Goal: Task Accomplishment & Management: Manage account settings

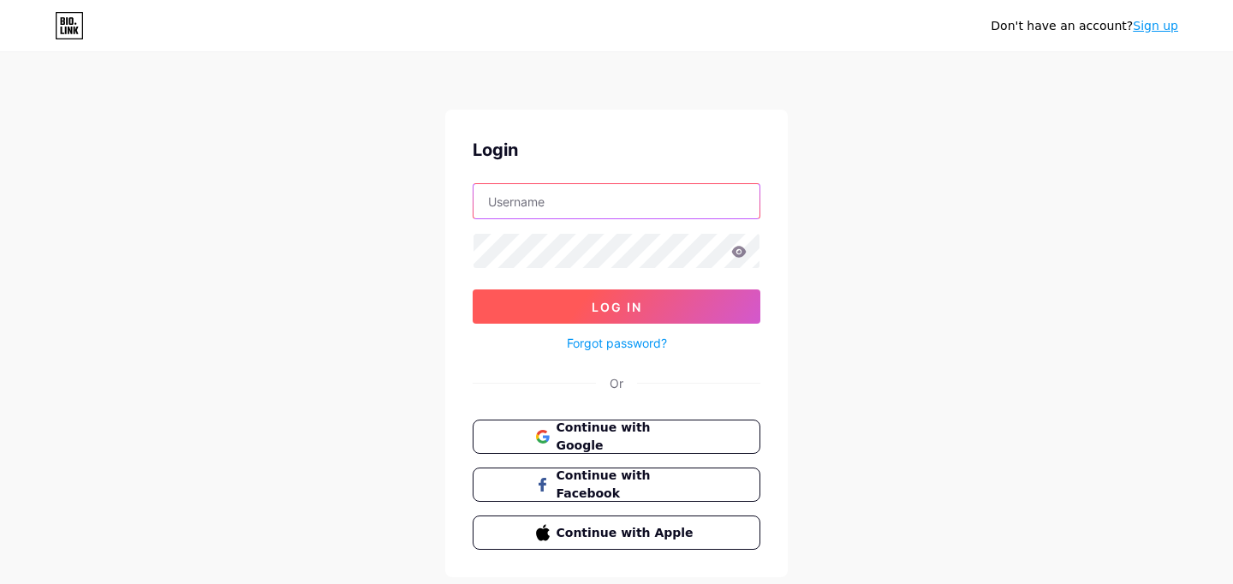
type input "[EMAIL_ADDRESS][DOMAIN_NAME]"
click at [606, 310] on span "Log In" at bounding box center [617, 307] width 51 height 15
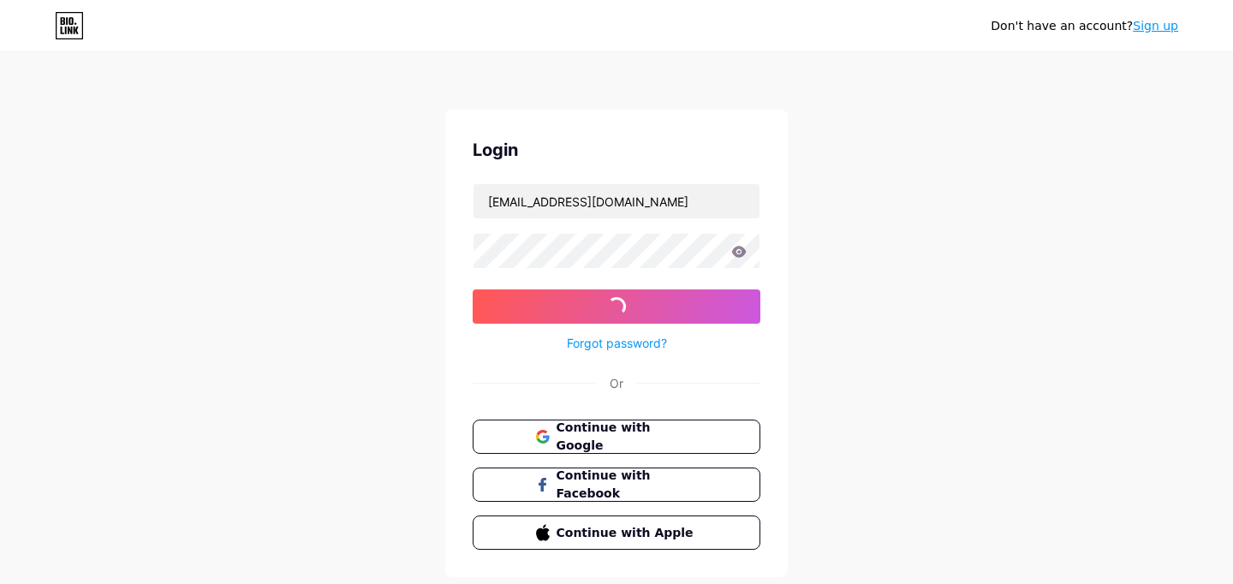
click at [744, 250] on icon at bounding box center [739, 251] width 15 height 11
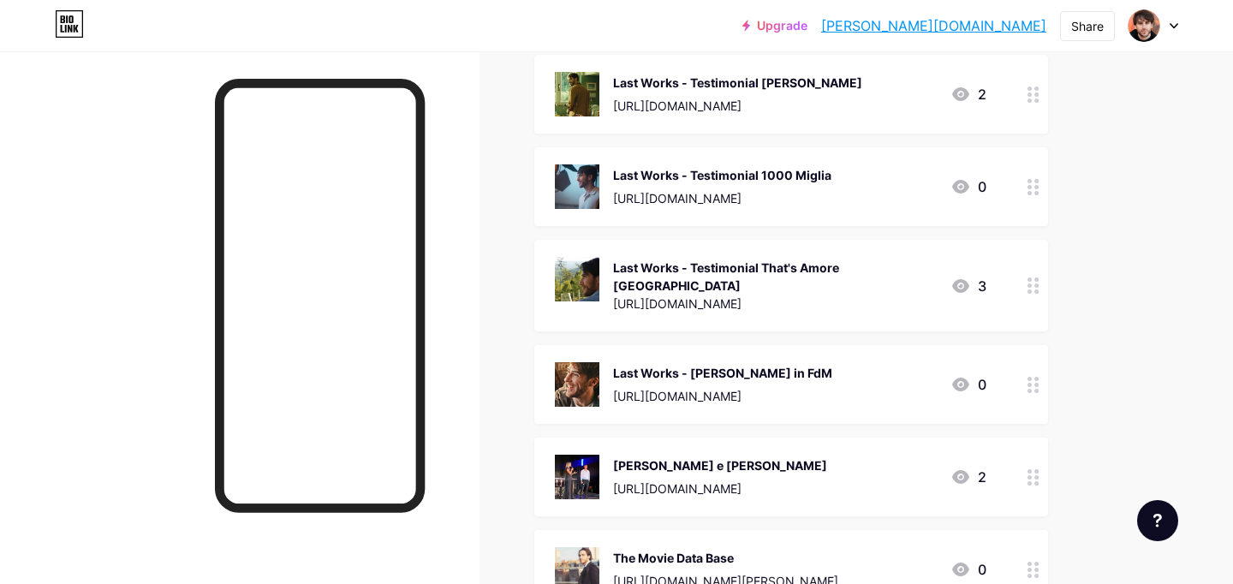
scroll to position [750, 0]
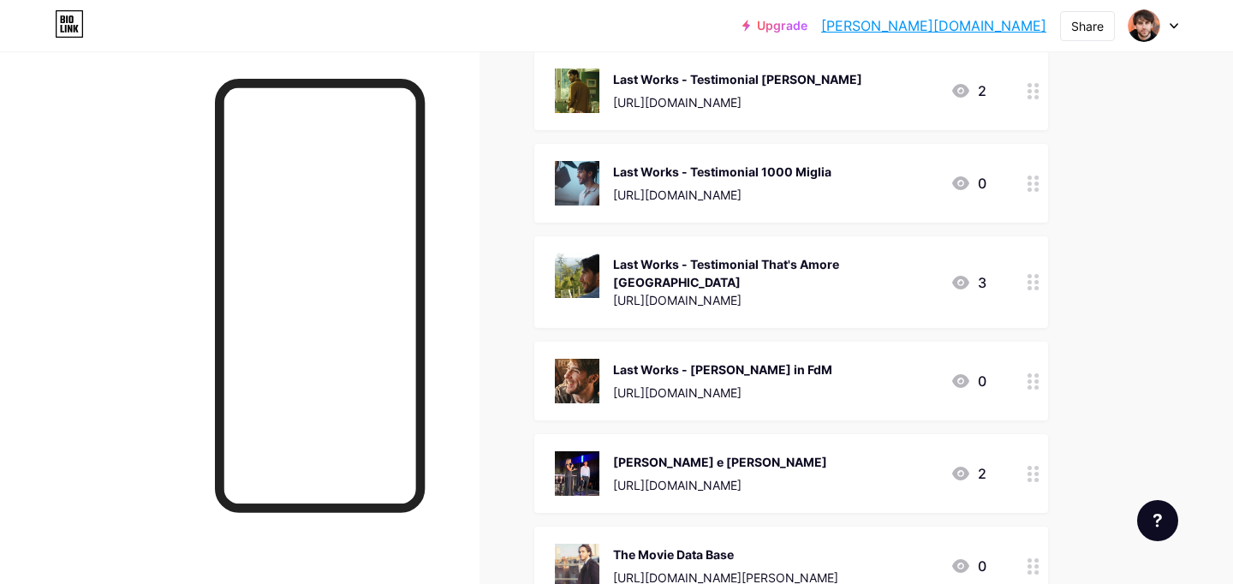
click at [1037, 373] on icon at bounding box center [1034, 381] width 12 height 16
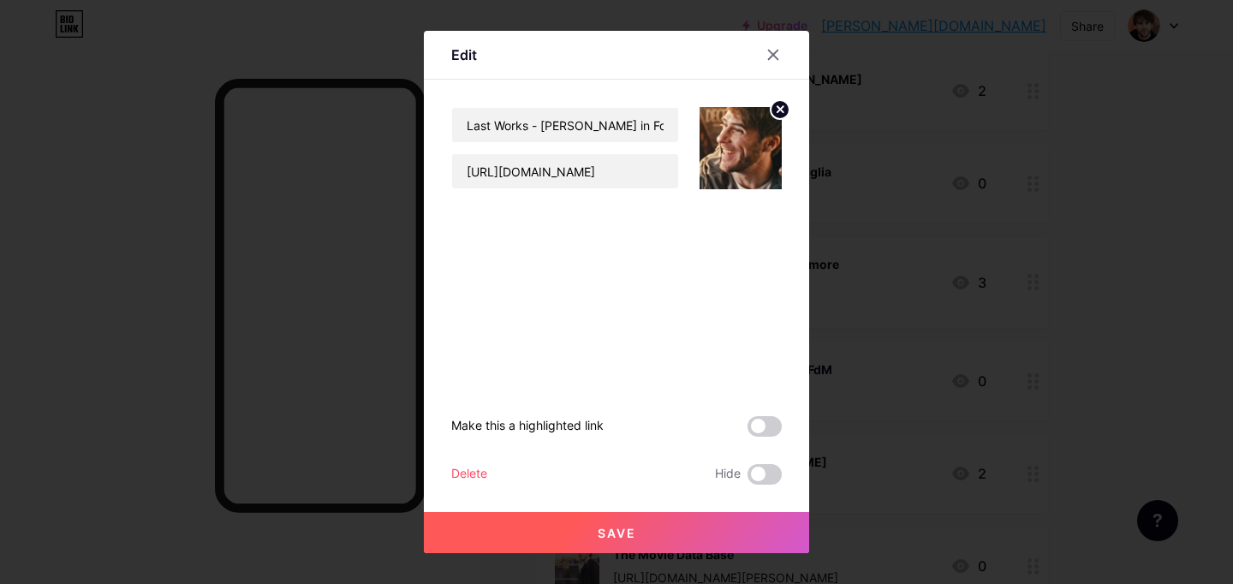
click at [1109, 213] on div at bounding box center [616, 292] width 1233 height 584
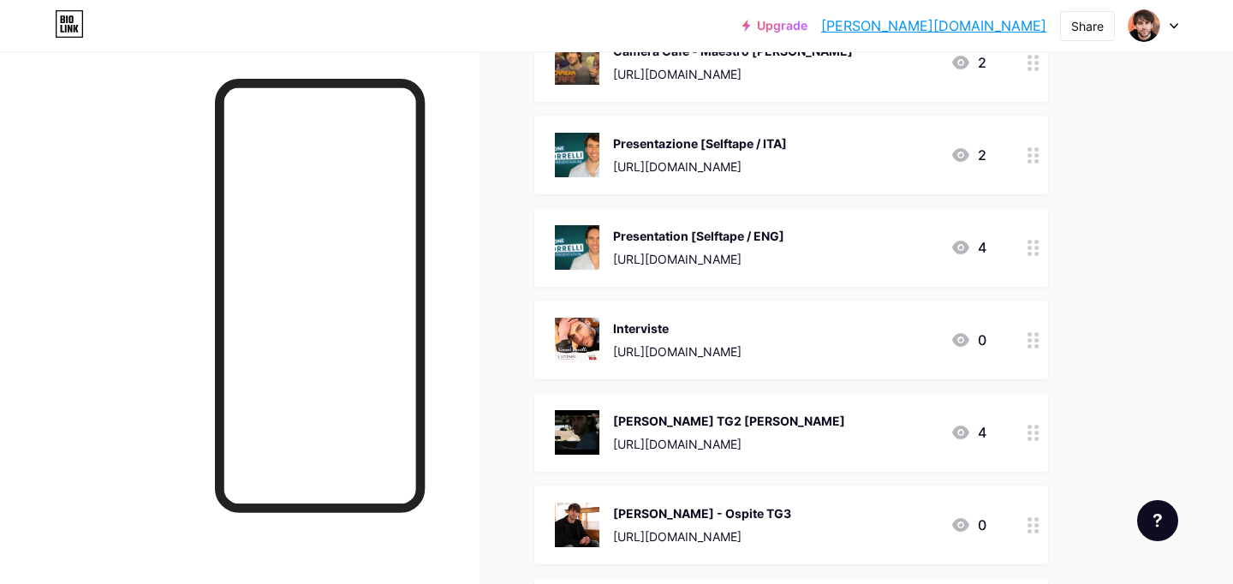
scroll to position [1536, 0]
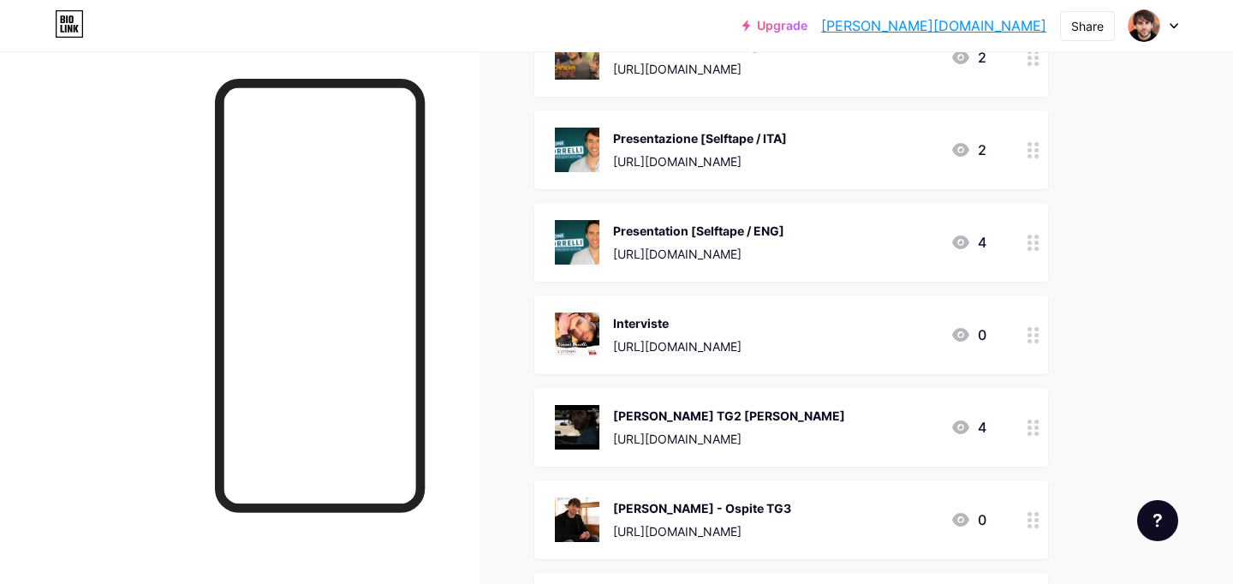
click at [666, 129] on div "Presentazione [Selftape / ITA]" at bounding box center [700, 138] width 174 height 18
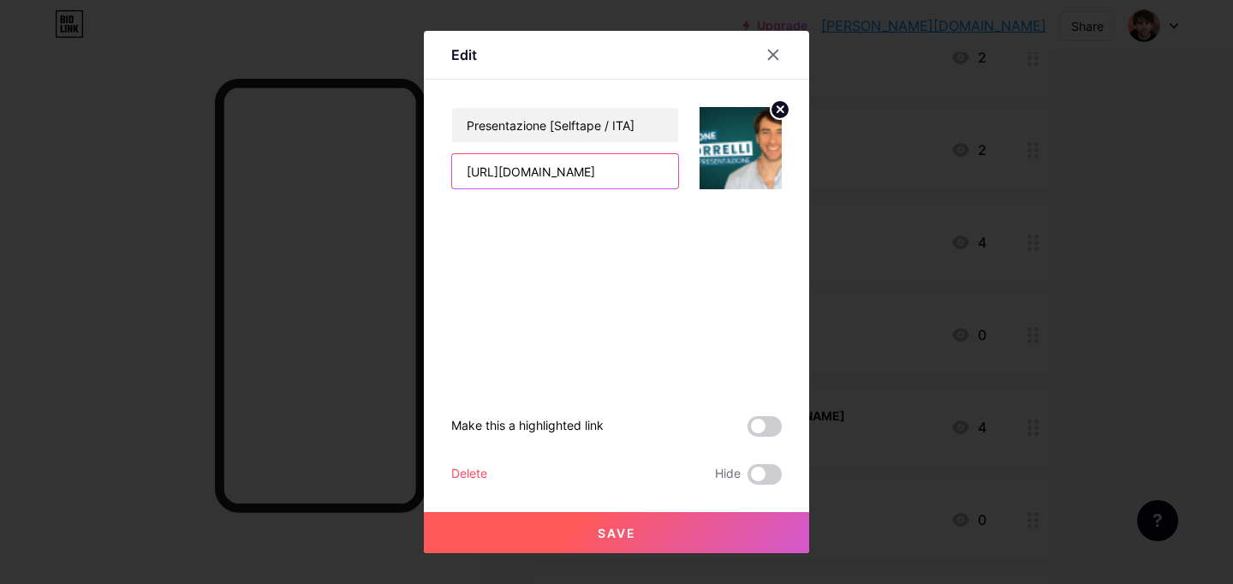
click at [577, 168] on input "[URL][DOMAIN_NAME]" at bounding box center [565, 171] width 226 height 34
paste input "koPv_wxQ1ZM"
type input "[URL][DOMAIN_NAME]"
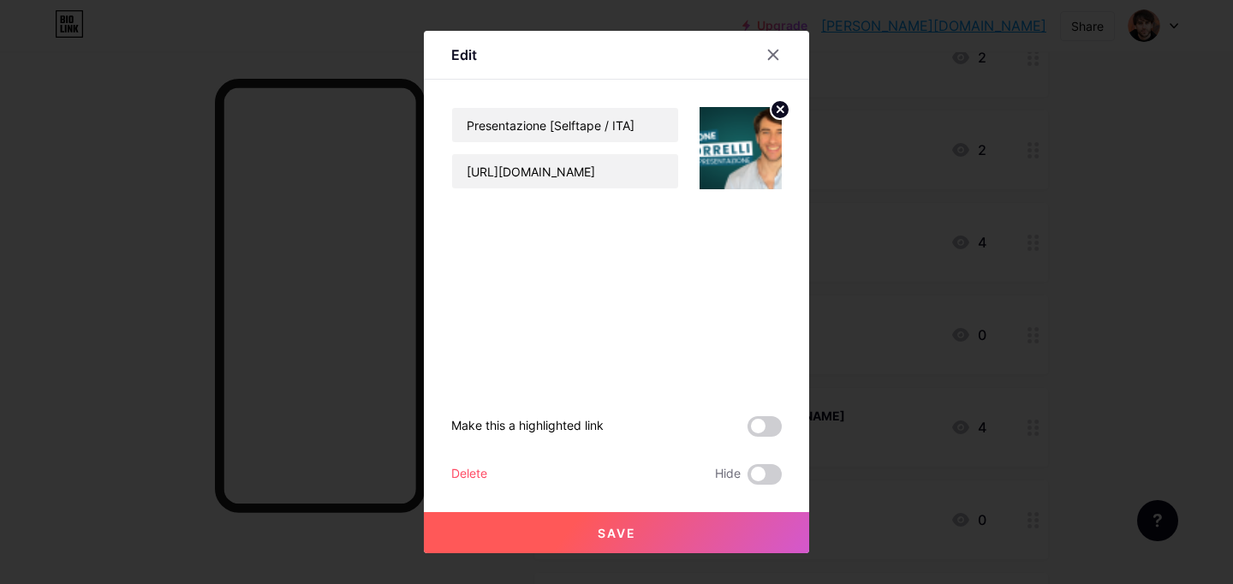
click at [780, 112] on circle at bounding box center [780, 109] width 19 height 19
click at [777, 39] on div at bounding box center [783, 54] width 51 height 31
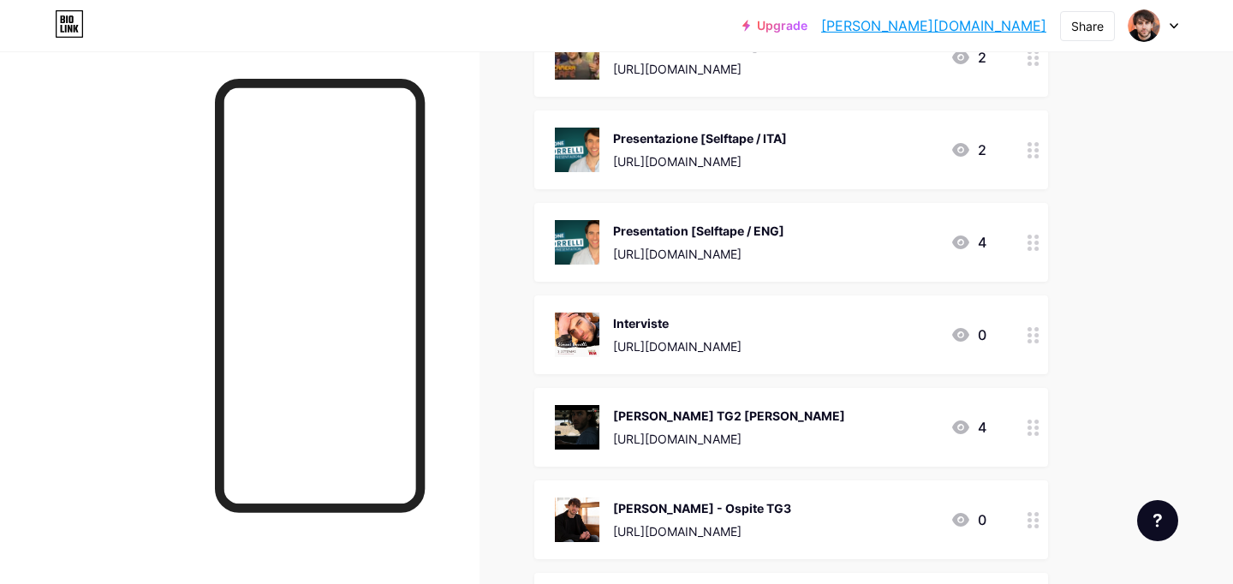
click at [1036, 142] on icon at bounding box center [1034, 150] width 12 height 16
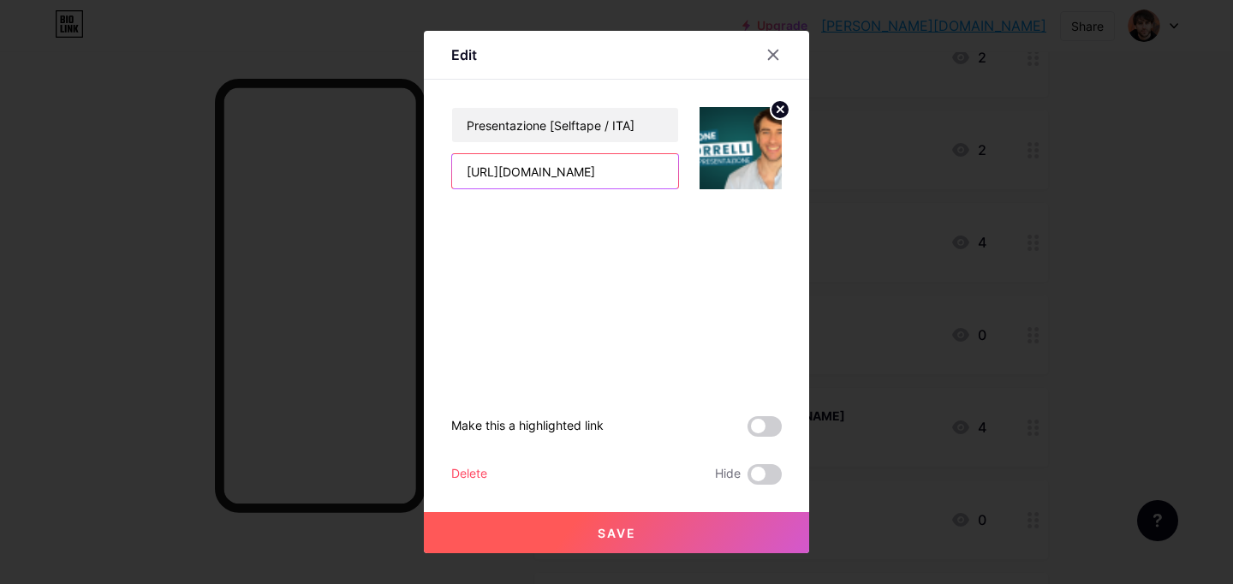
click at [636, 166] on input "[URL][DOMAIN_NAME]" at bounding box center [565, 171] width 226 height 34
paste input "koPv_wxQ1ZM"
type input "[URL][DOMAIN_NAME]"
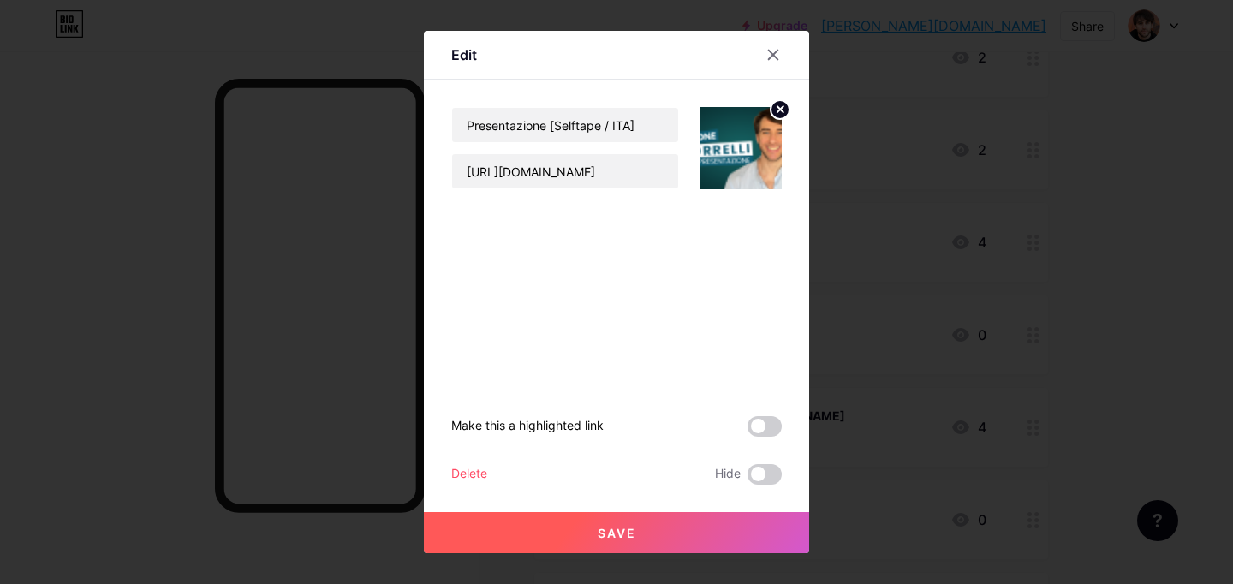
click at [780, 111] on circle at bounding box center [780, 109] width 19 height 19
click at [630, 534] on span "Save" at bounding box center [617, 533] width 39 height 15
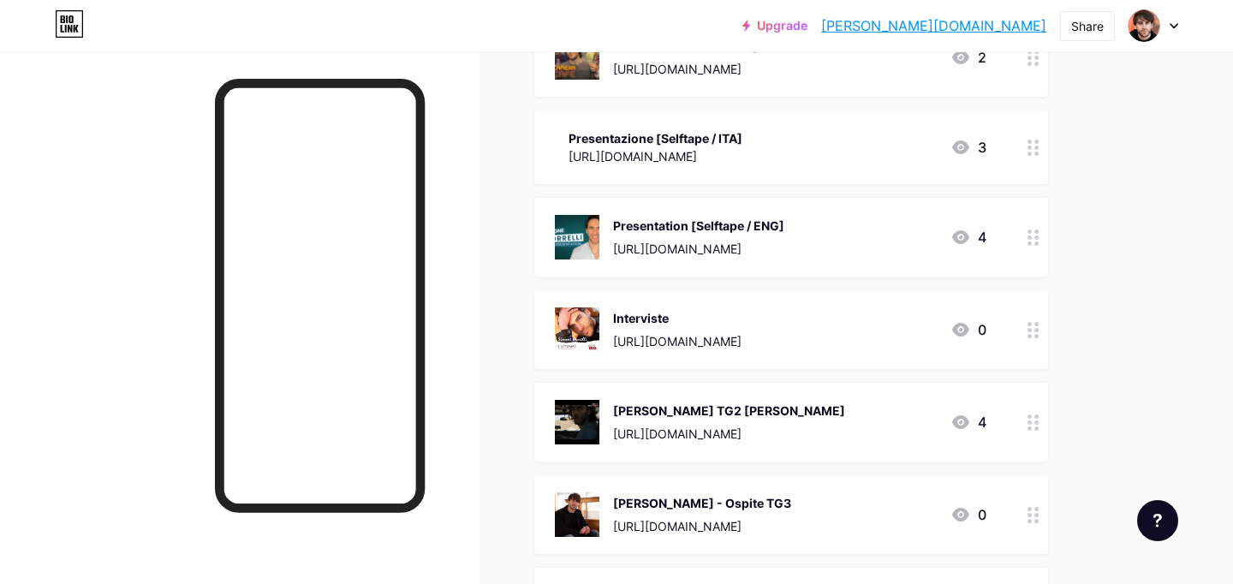
click at [1030, 144] on div at bounding box center [1033, 147] width 29 height 74
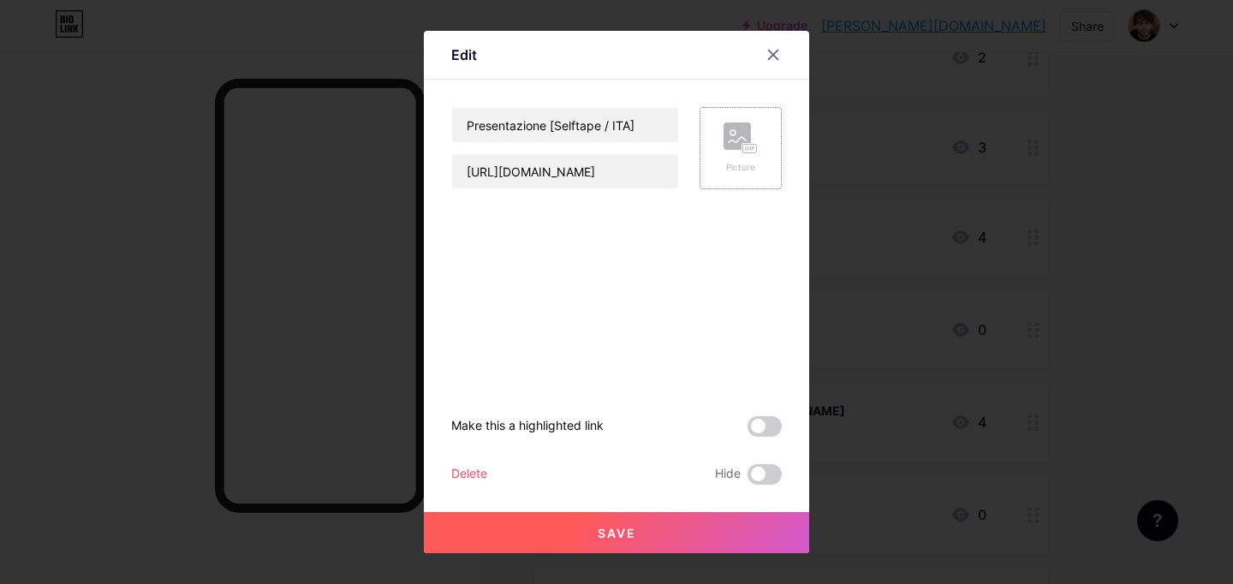
click at [744, 146] on rect at bounding box center [751, 149] width 14 height 9
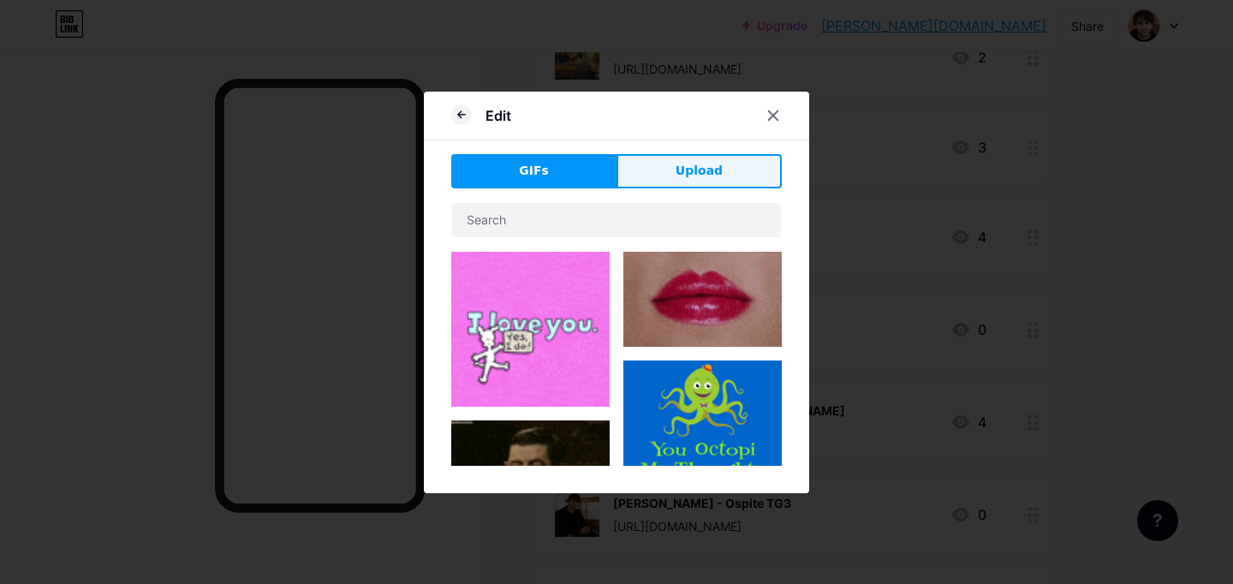
click at [694, 173] on span "Upload" at bounding box center [699, 171] width 47 height 18
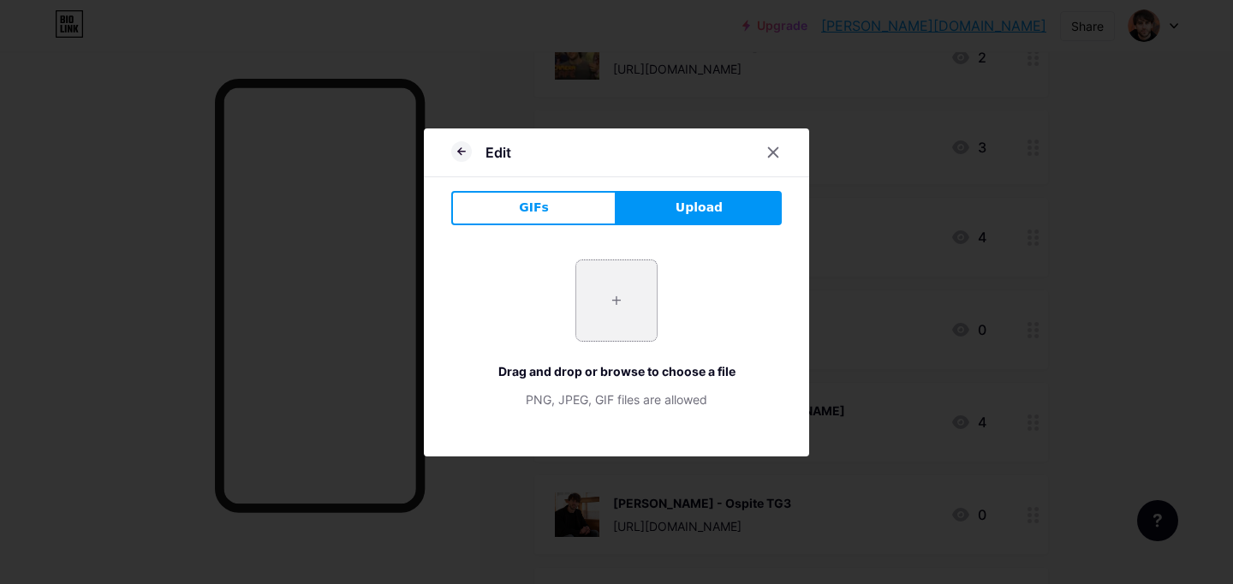
click at [617, 299] on input "file" at bounding box center [616, 300] width 81 height 81
type input "C:\fakepath\[PERSON_NAME] Presentazione YT ([GEOGRAPHIC_DATA]) Luglio 2025.png"
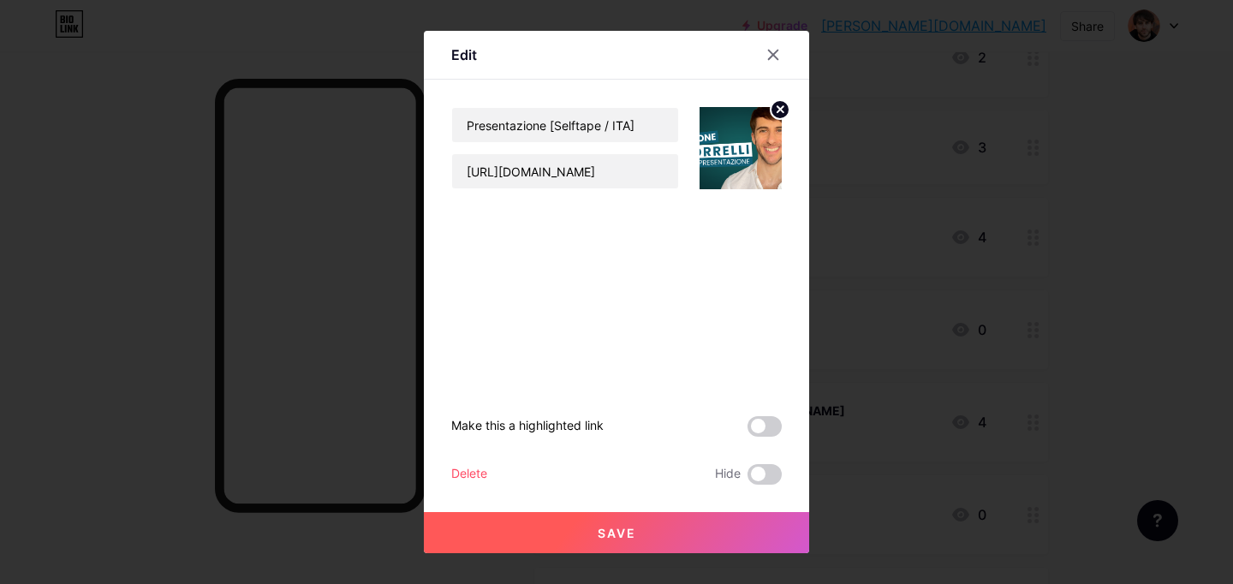
click at [614, 531] on span "Save" at bounding box center [617, 533] width 39 height 15
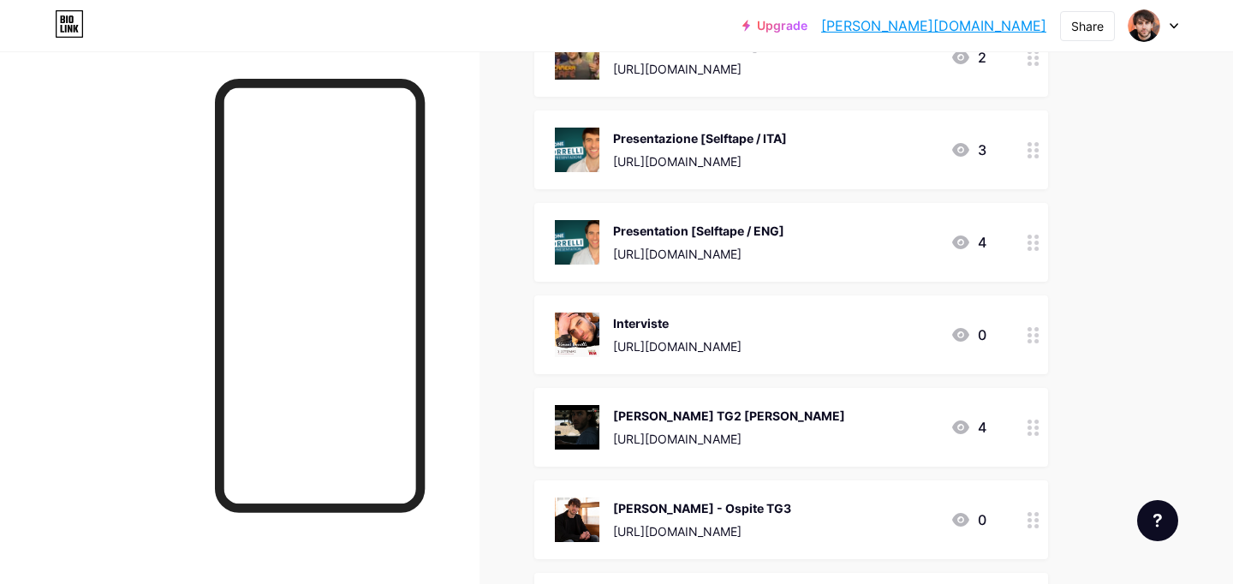
click at [1031, 235] on icon at bounding box center [1034, 243] width 12 height 16
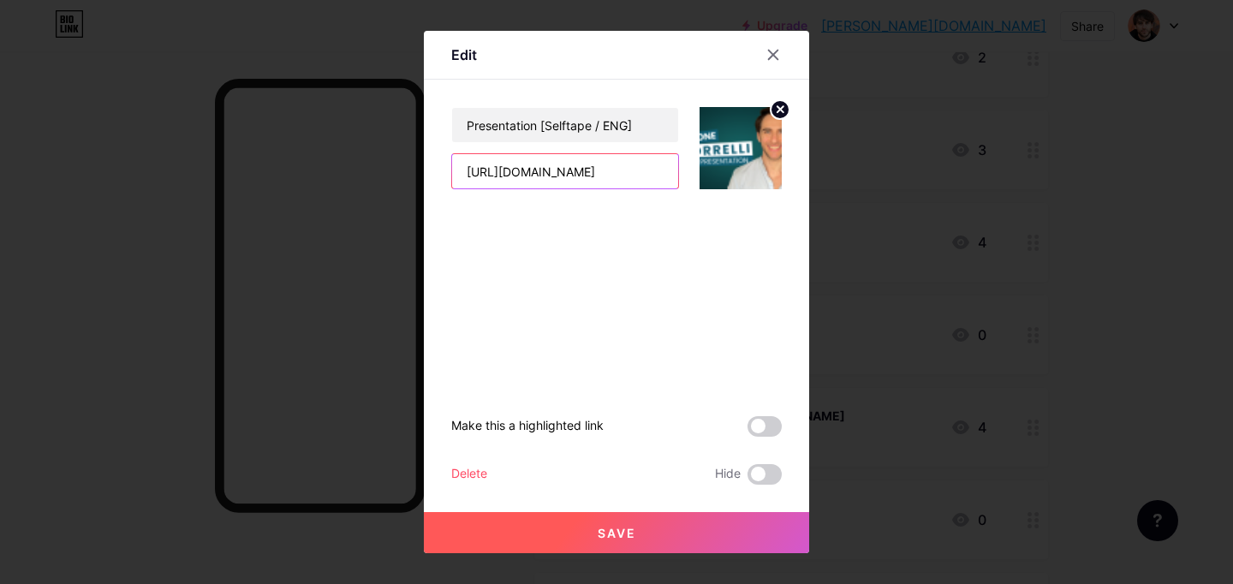
click at [580, 171] on input "[URL][DOMAIN_NAME]" at bounding box center [565, 171] width 226 height 34
paste input "7zbYdbVxnkI"
type input "[URL][DOMAIN_NAME]"
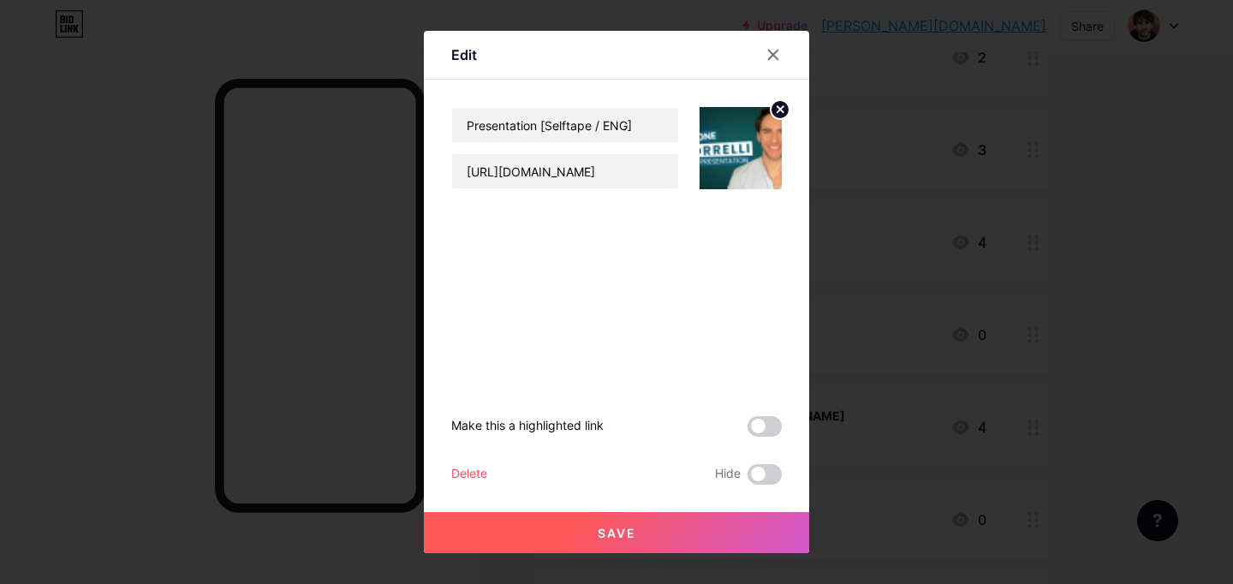
click at [781, 107] on circle at bounding box center [780, 109] width 19 height 19
click at [743, 139] on rect at bounding box center [737, 135] width 27 height 27
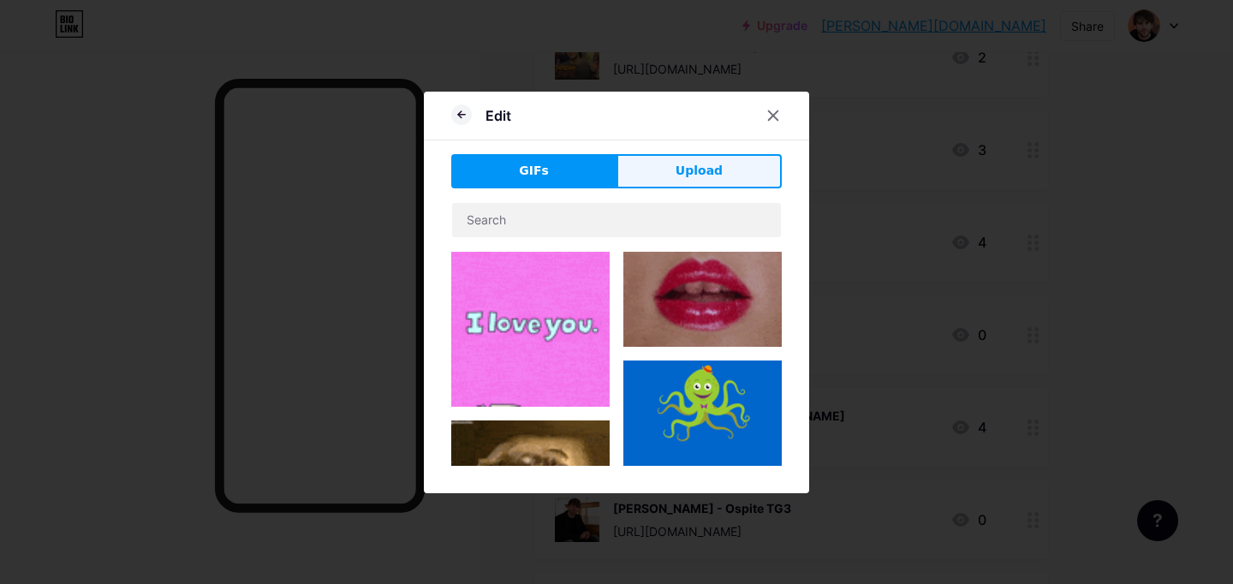
click at [690, 176] on span "Upload" at bounding box center [699, 171] width 47 height 18
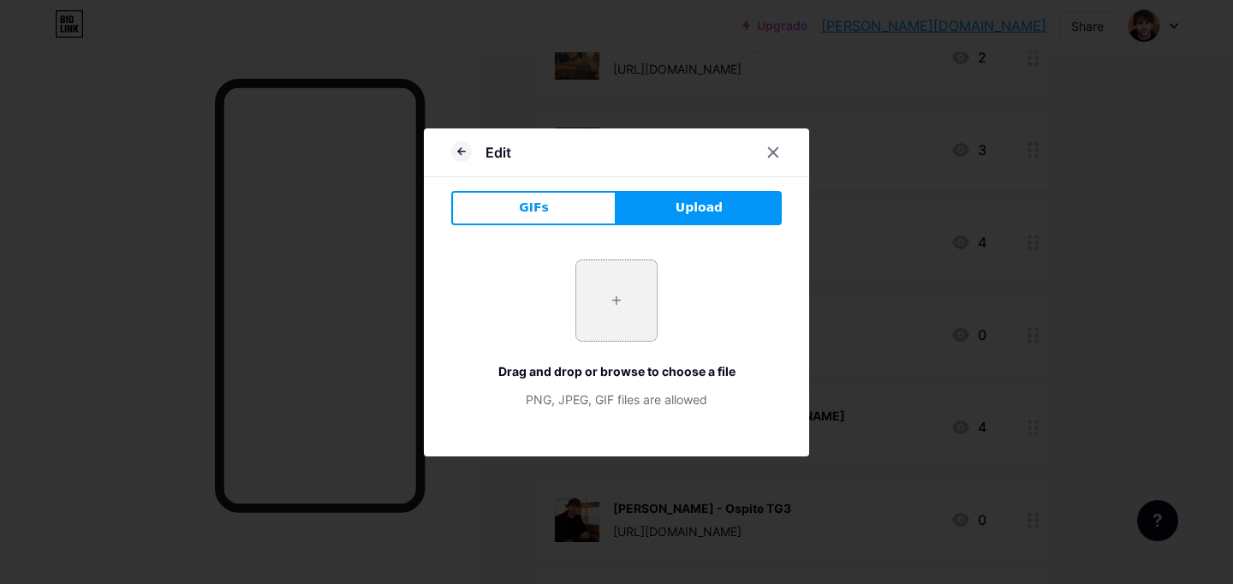
click at [625, 284] on input "file" at bounding box center [616, 300] width 81 height 81
type input "C:\fakepath\[PERSON_NAME] Presentation YT (ENG) [DATE].png"
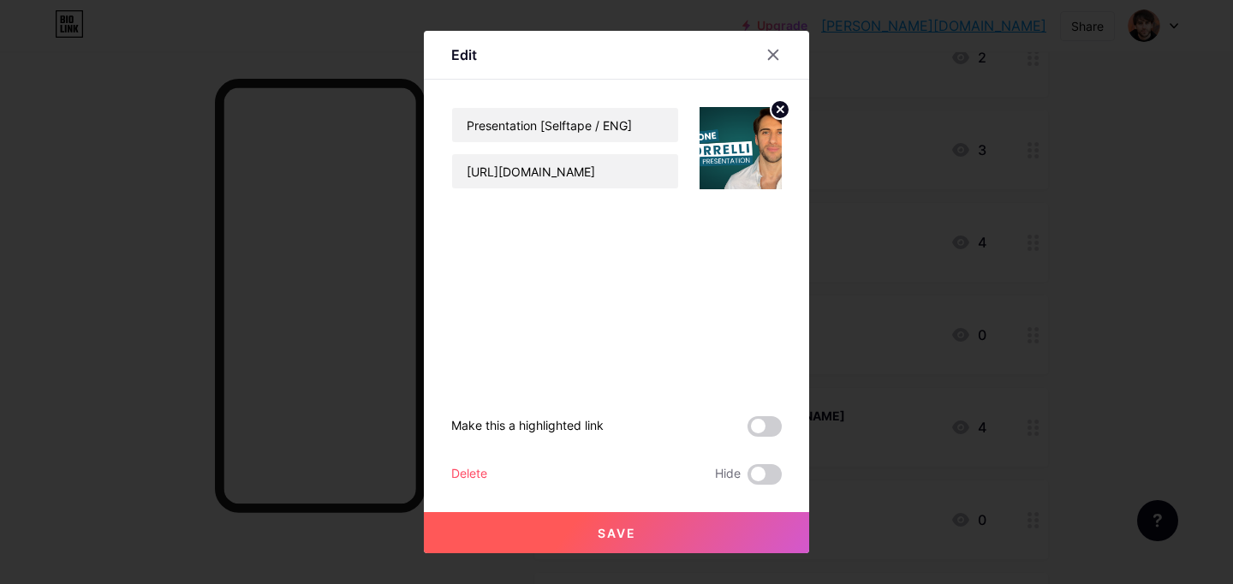
click at [624, 536] on span "Save" at bounding box center [617, 533] width 39 height 15
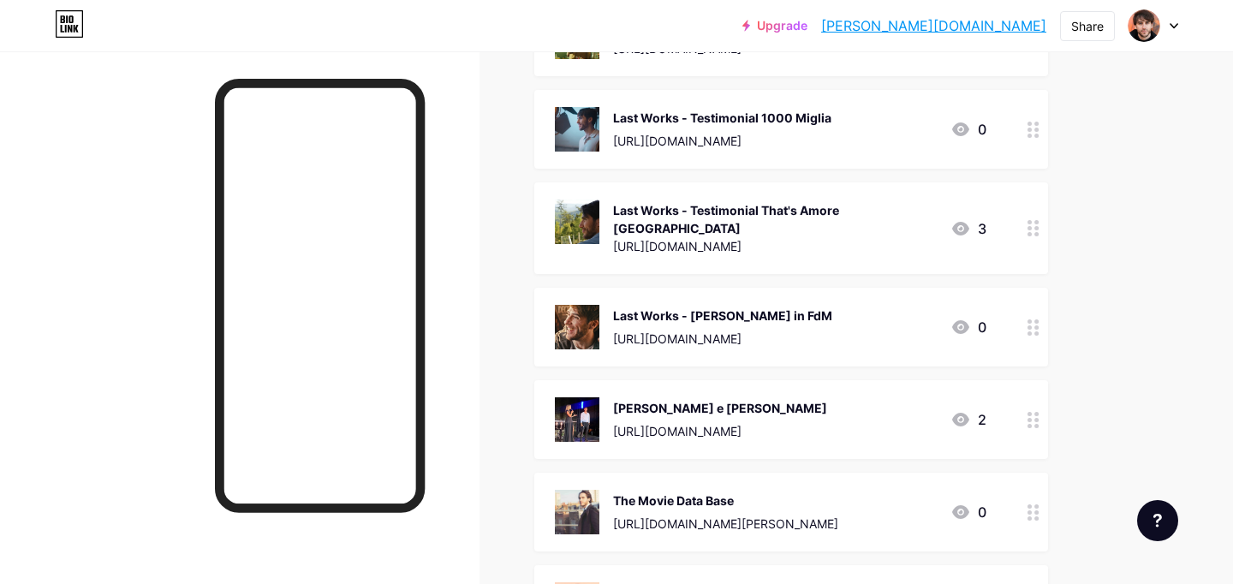
scroll to position [830, 0]
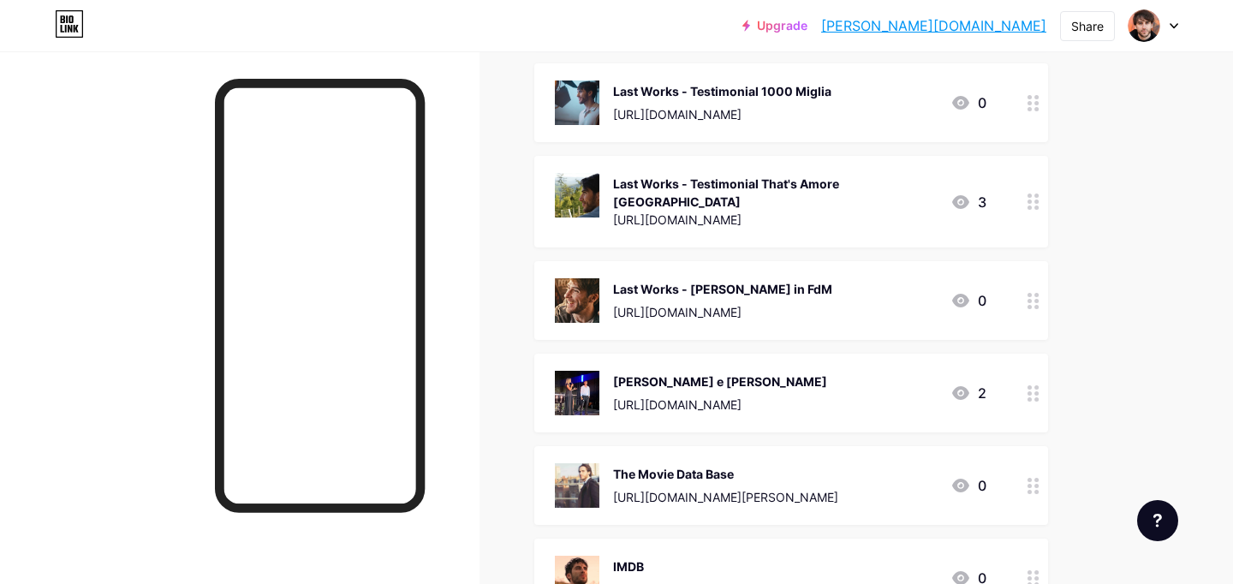
click at [1039, 294] on icon at bounding box center [1034, 301] width 12 height 16
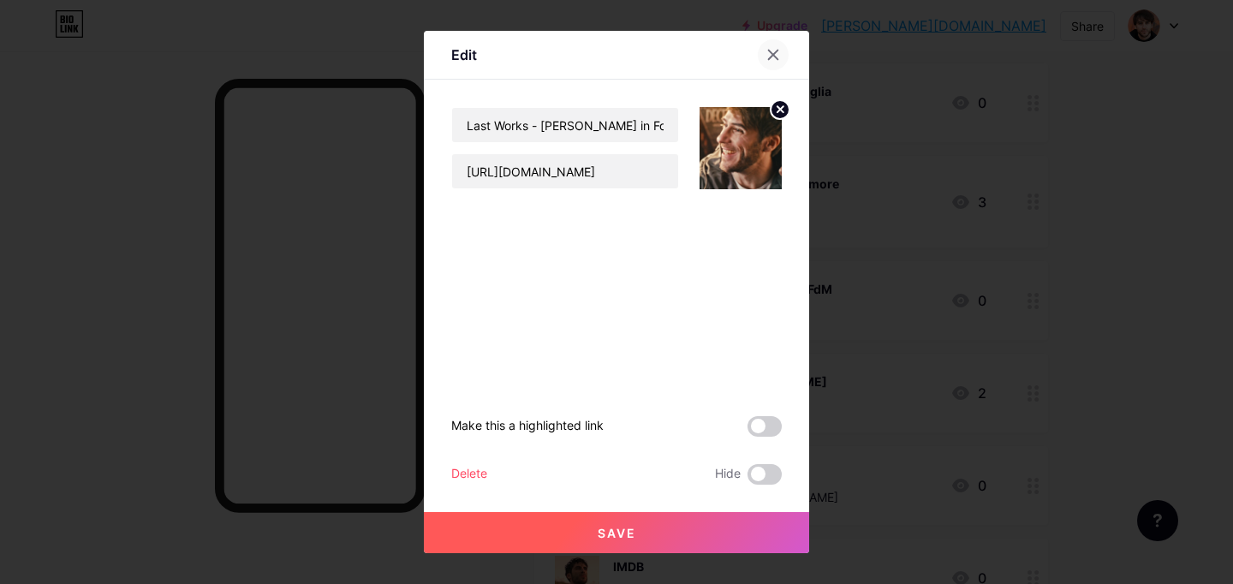
click at [768, 52] on icon at bounding box center [774, 55] width 14 height 14
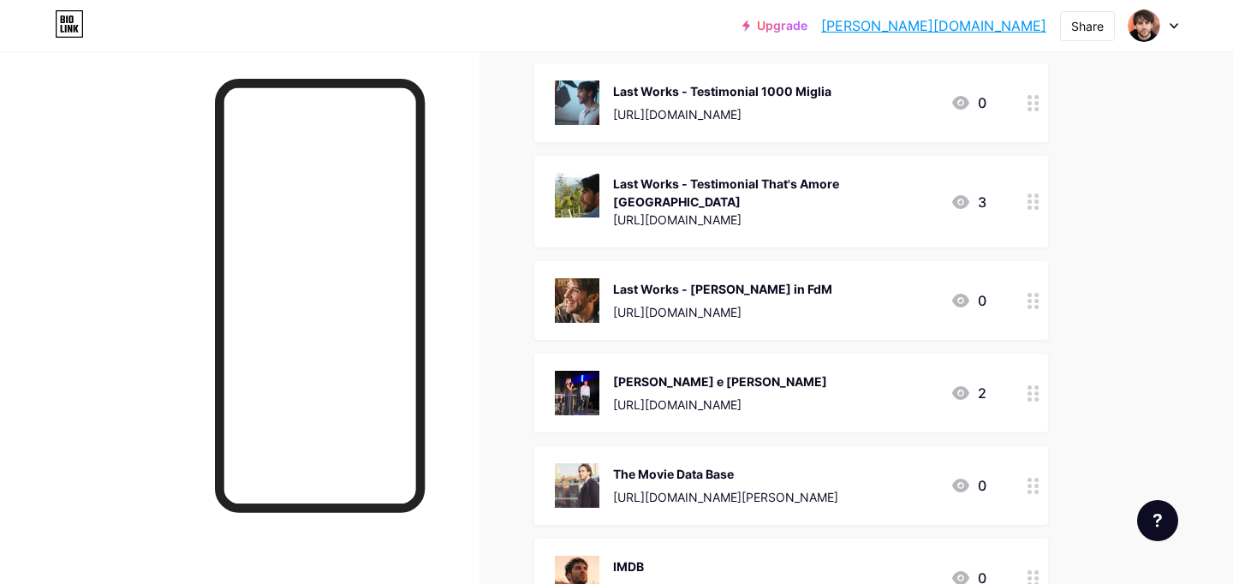
click at [890, 261] on div "Last Works - [PERSON_NAME] in FdM [URL][DOMAIN_NAME] 0" at bounding box center [792, 300] width 514 height 79
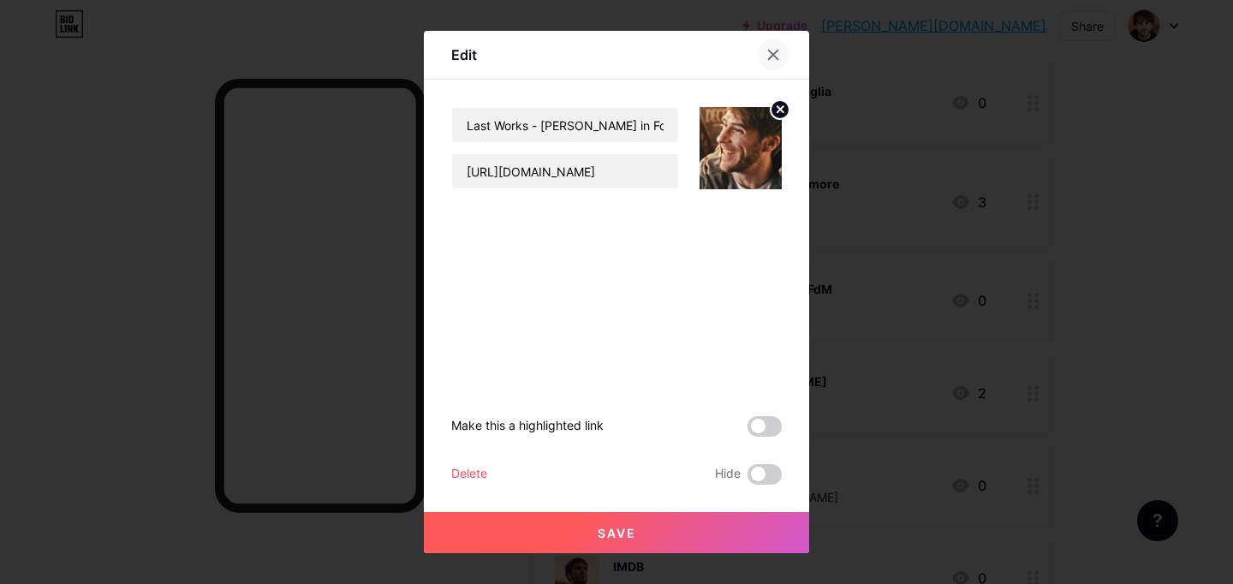
click at [777, 51] on icon at bounding box center [773, 55] width 9 height 9
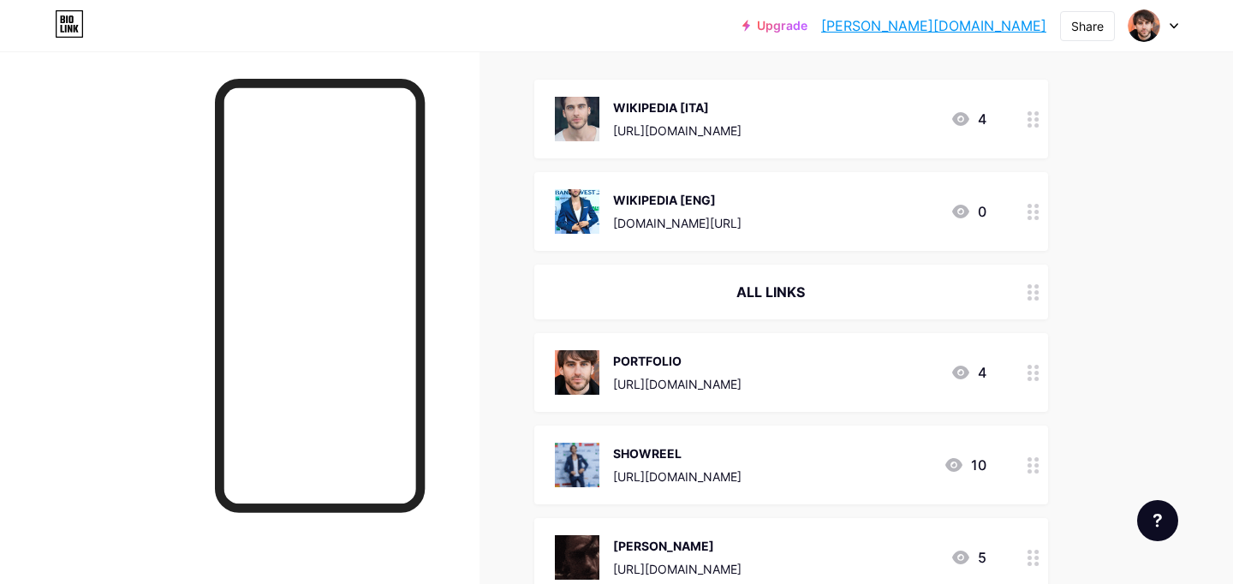
scroll to position [186, 0]
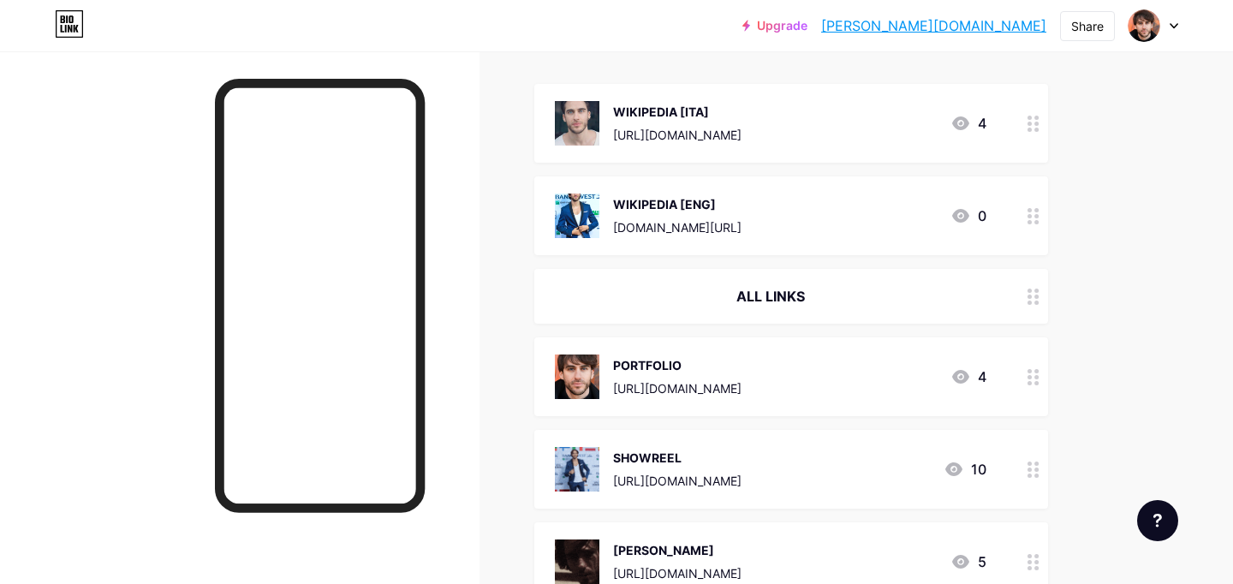
click at [1031, 296] on icon at bounding box center [1034, 297] width 12 height 16
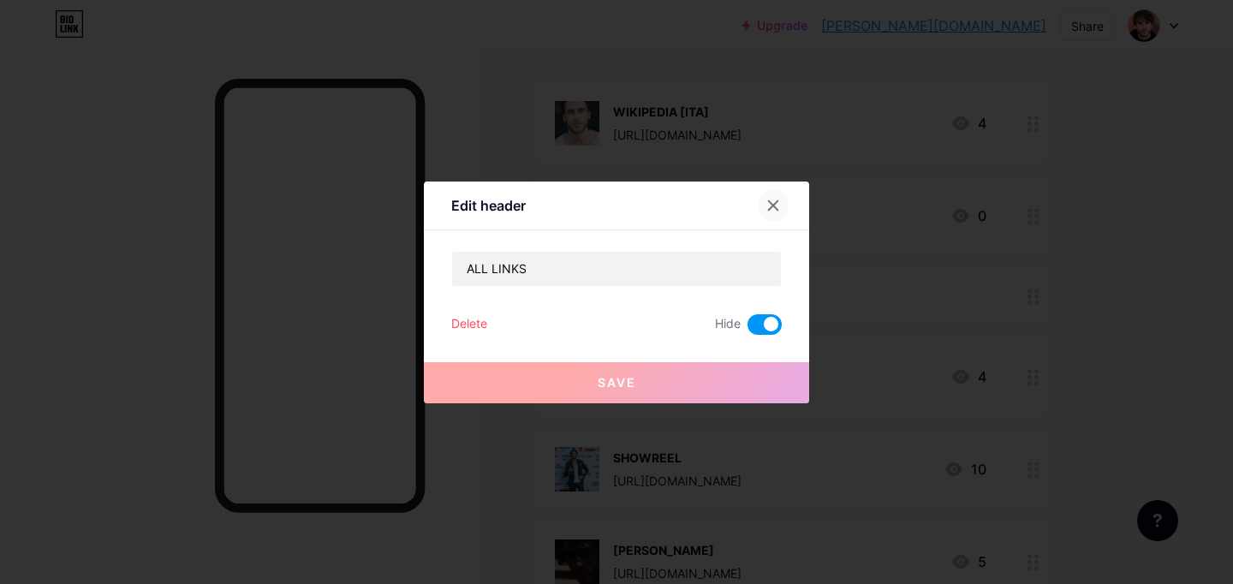
click at [770, 210] on icon at bounding box center [774, 206] width 14 height 14
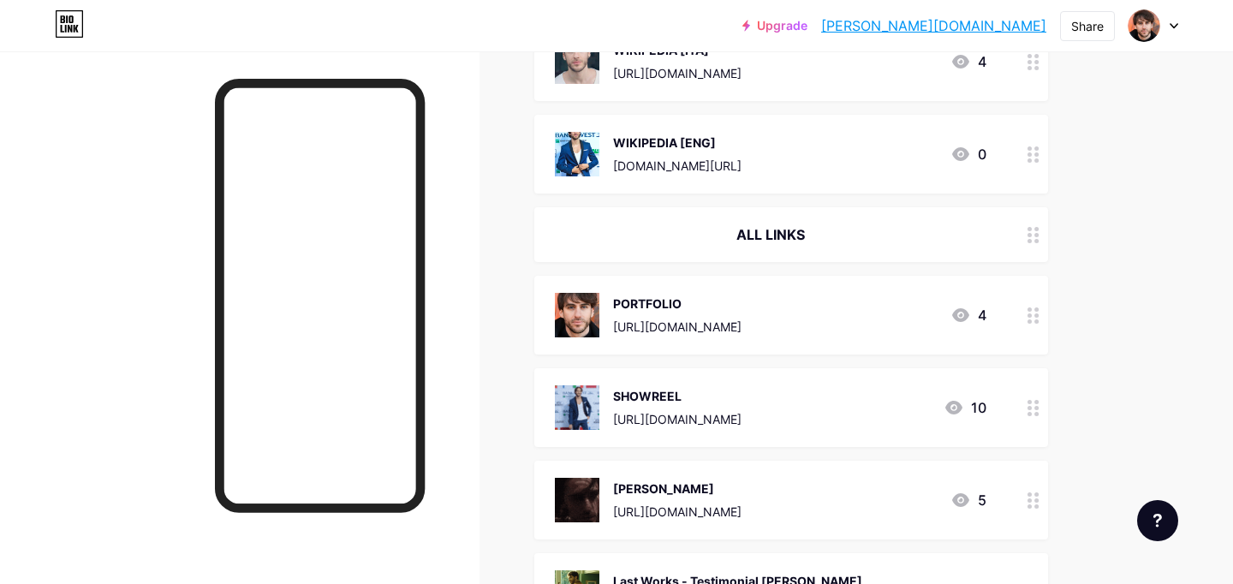
scroll to position [251, 0]
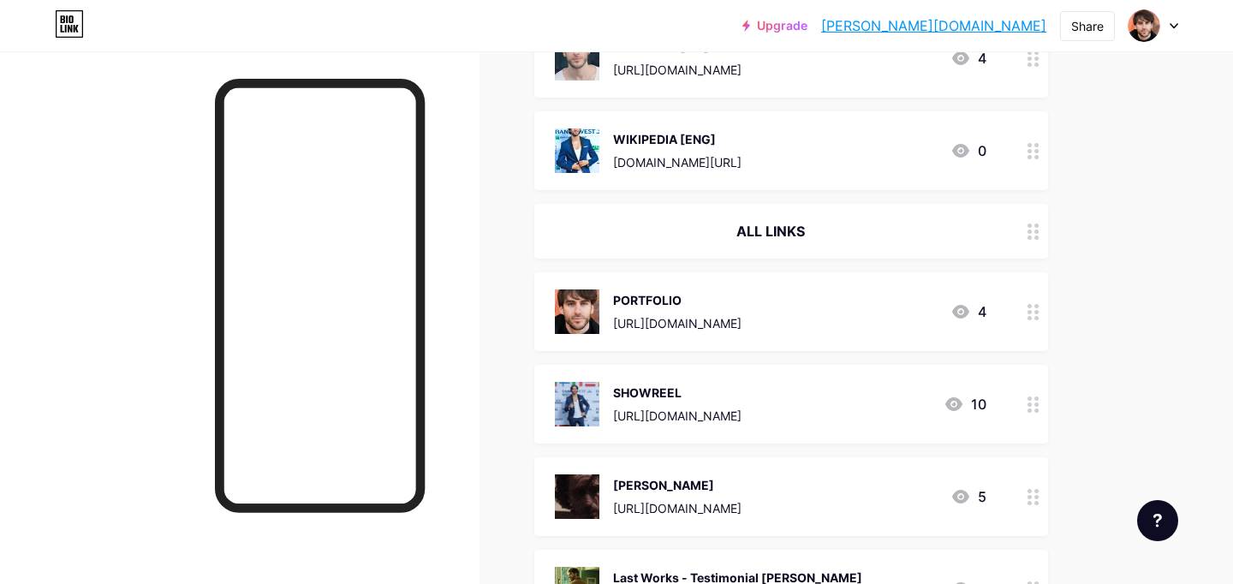
click at [1039, 236] on icon at bounding box center [1034, 232] width 12 height 16
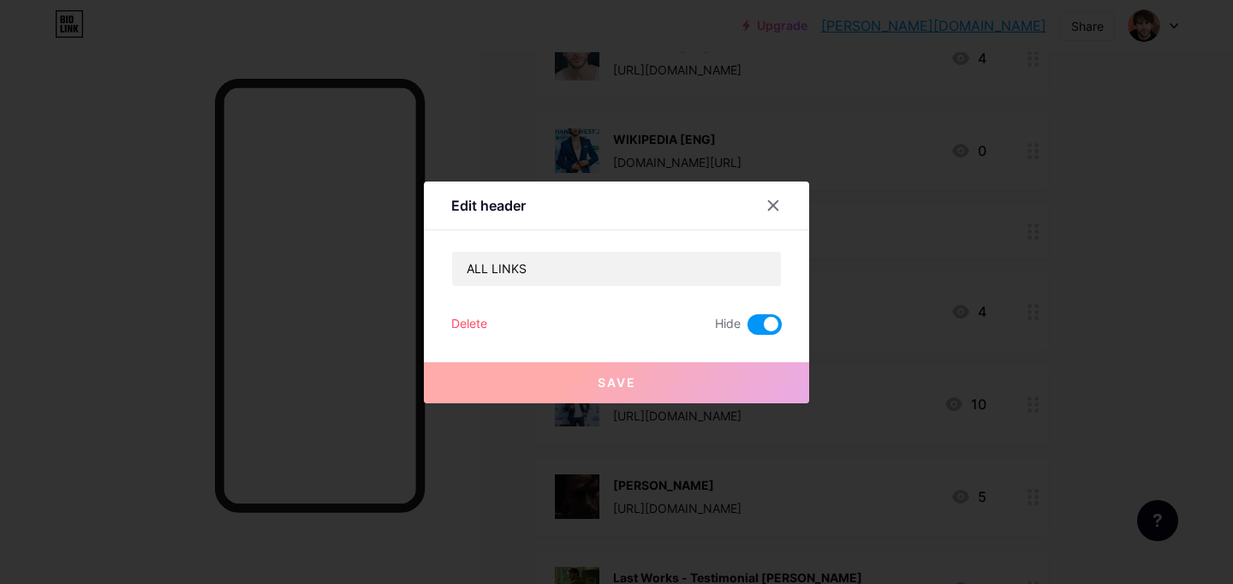
click at [1121, 266] on div at bounding box center [616, 292] width 1233 height 584
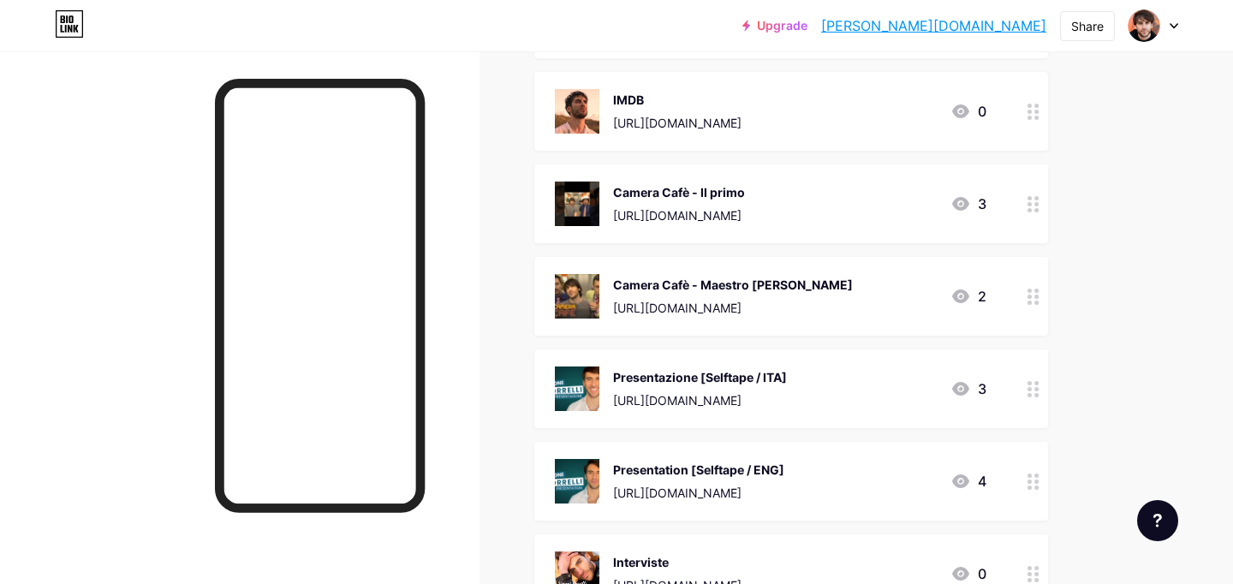
scroll to position [0, 0]
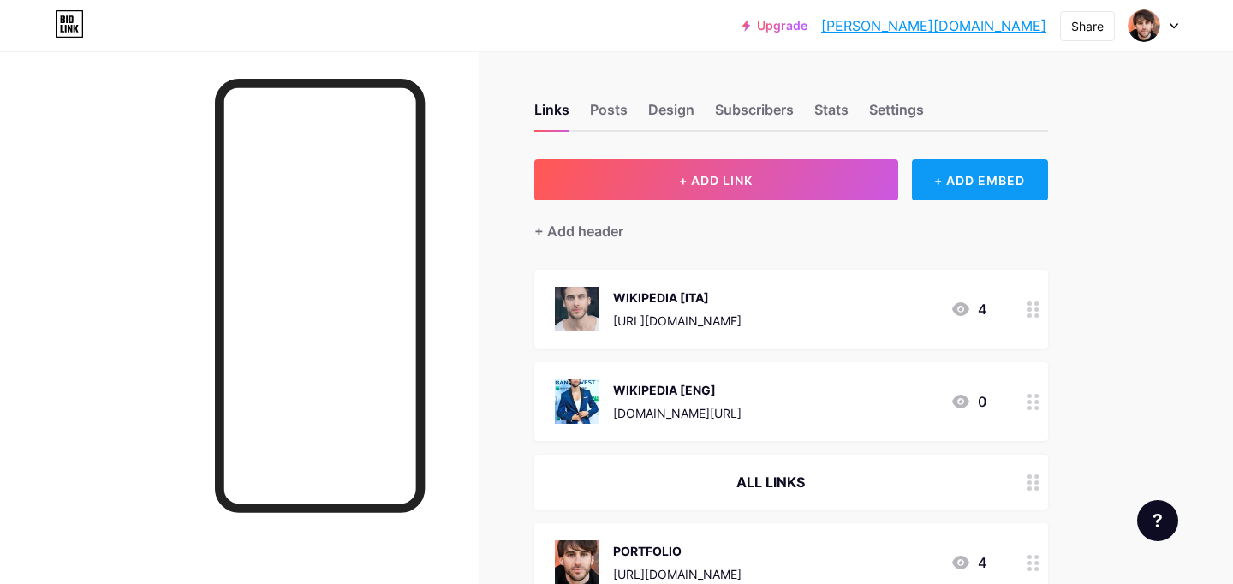
click at [960, 180] on div "+ ADD EMBED" at bounding box center [980, 179] width 136 height 41
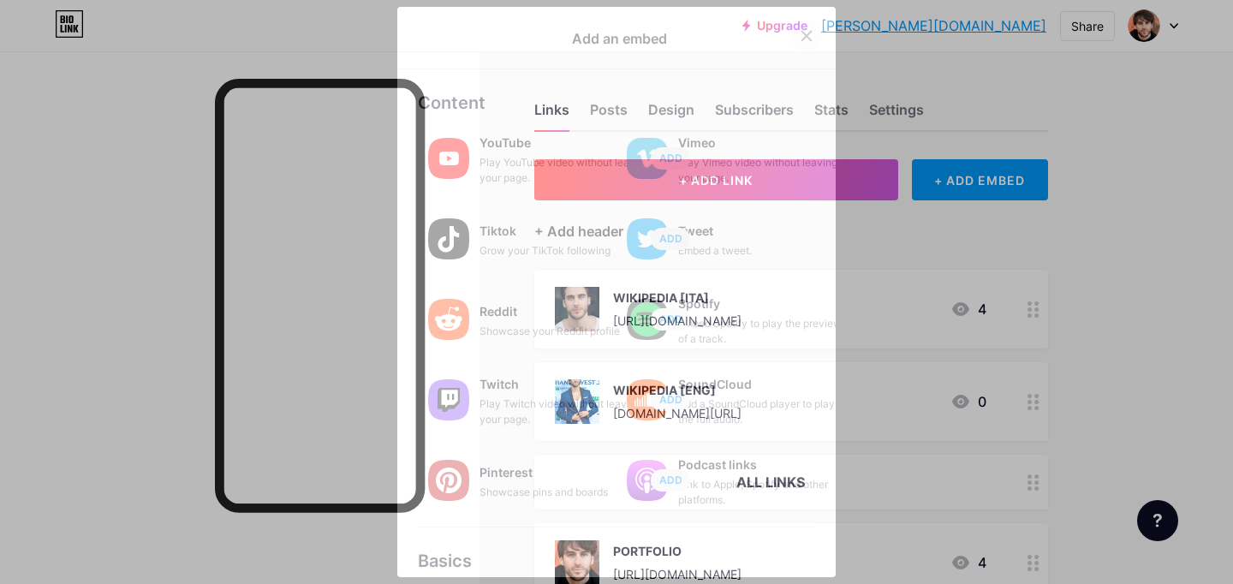
click at [802, 39] on icon at bounding box center [807, 36] width 14 height 14
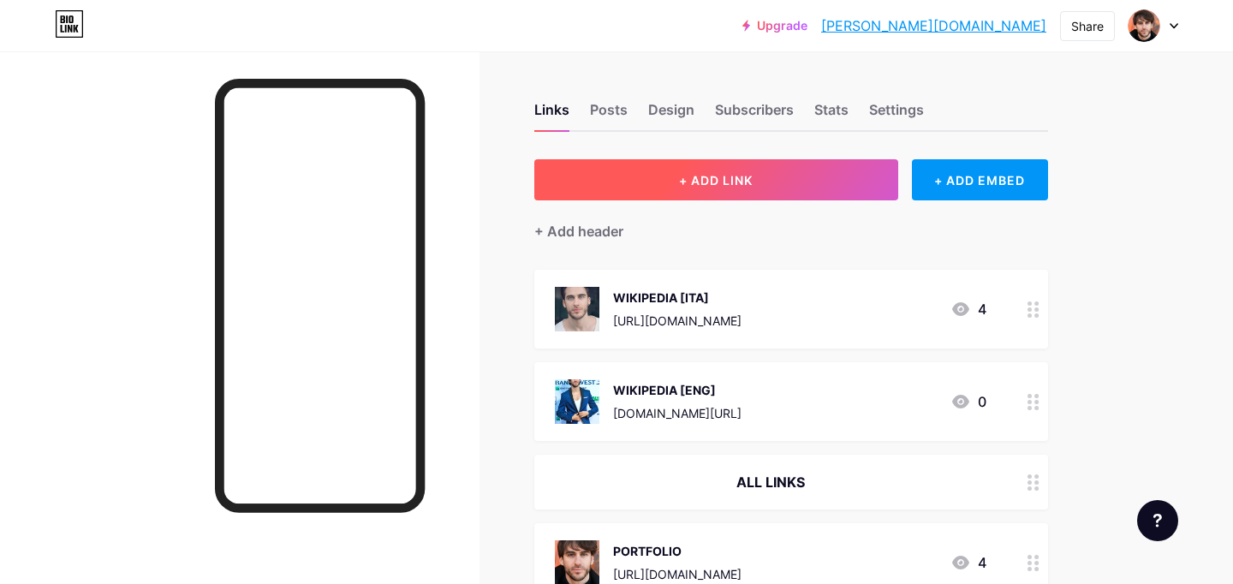
click at [774, 186] on button "+ ADD LINK" at bounding box center [717, 179] width 364 height 41
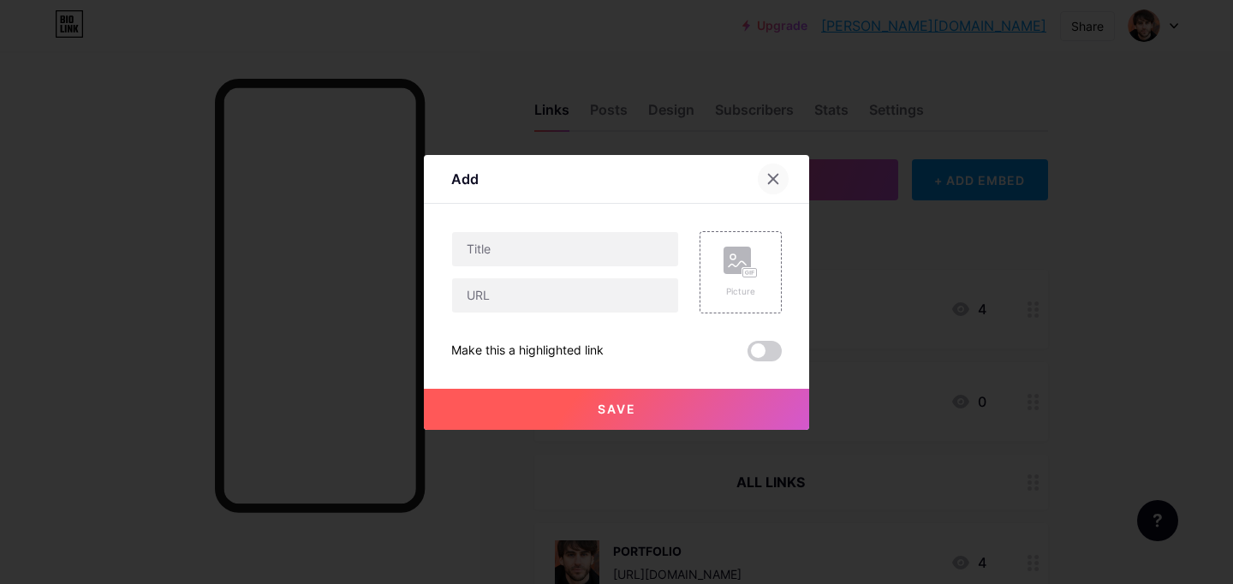
click at [773, 178] on icon at bounding box center [773, 178] width 9 height 9
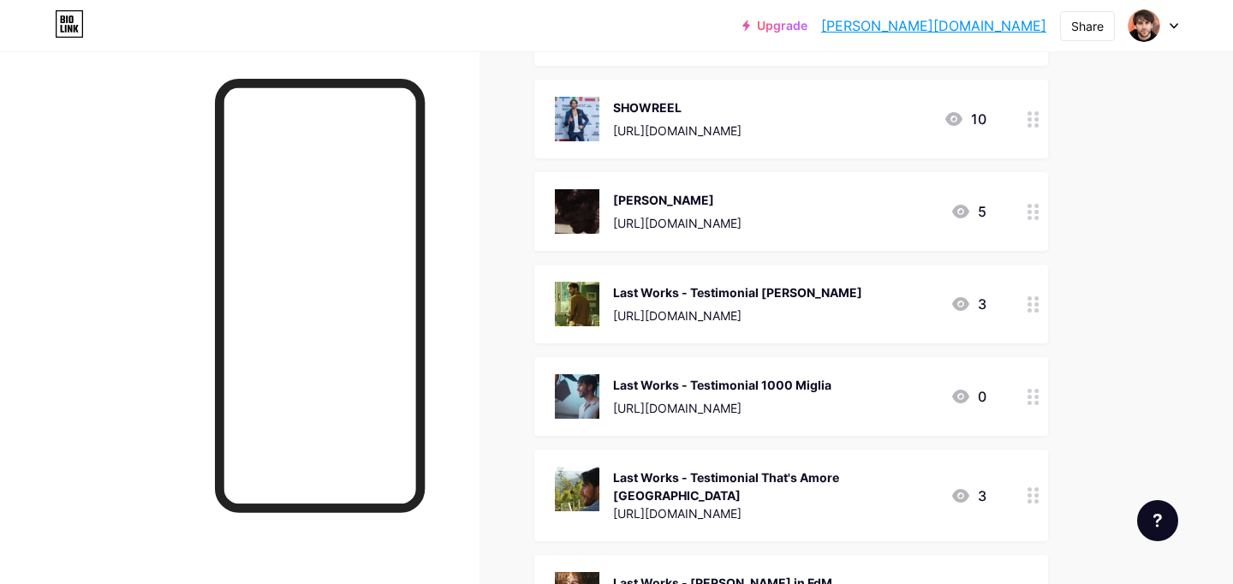
scroll to position [565, 0]
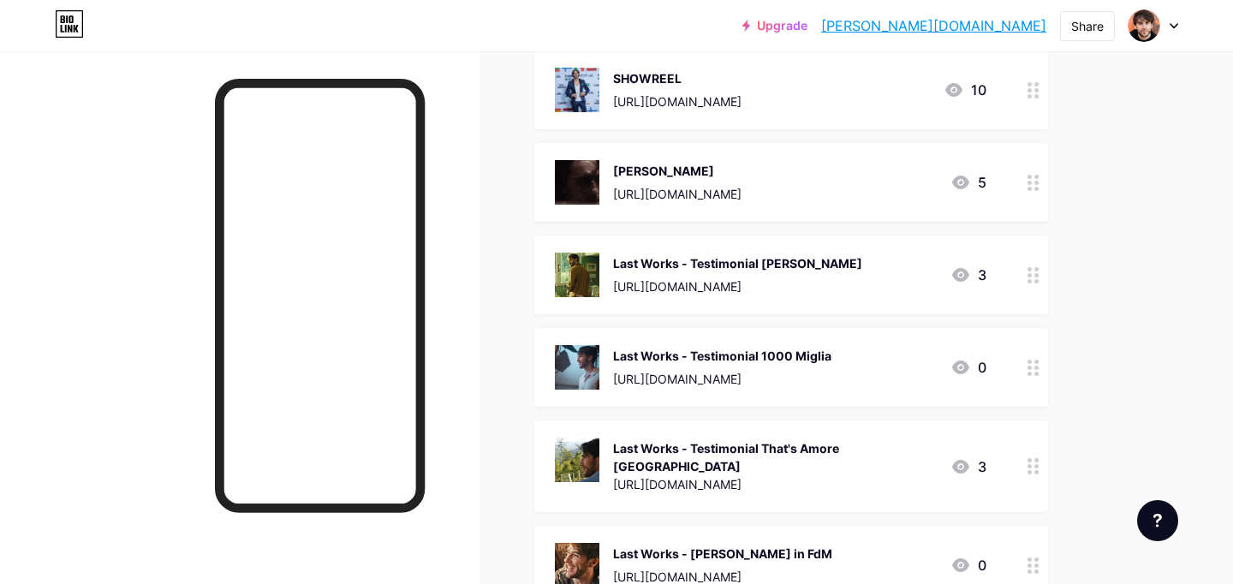
click at [798, 257] on div "Last Works - Testimonial [PERSON_NAME]" at bounding box center [737, 263] width 249 height 18
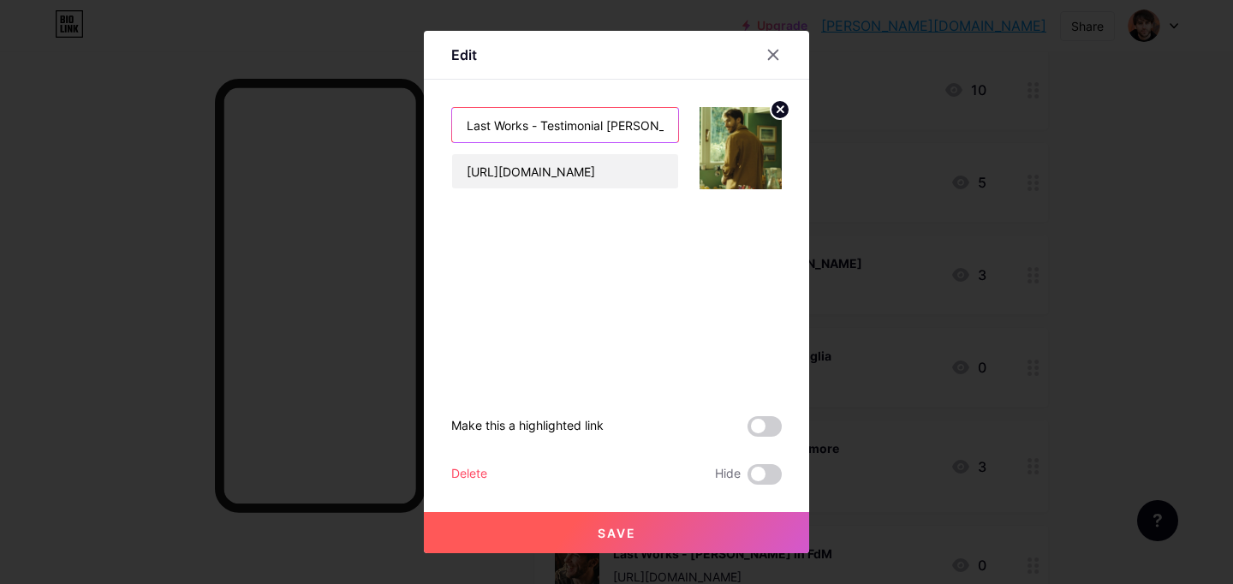
click at [640, 121] on input "Last Works - Testimonial [PERSON_NAME]" at bounding box center [565, 125] width 226 height 34
click at [775, 55] on icon at bounding box center [774, 55] width 14 height 14
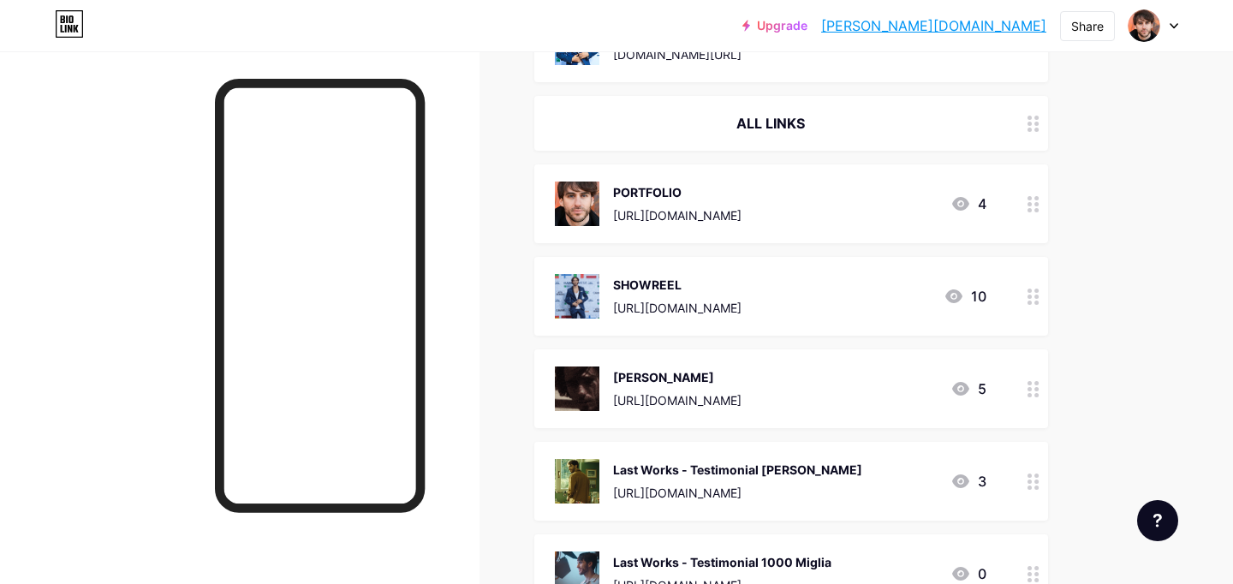
scroll to position [0, 0]
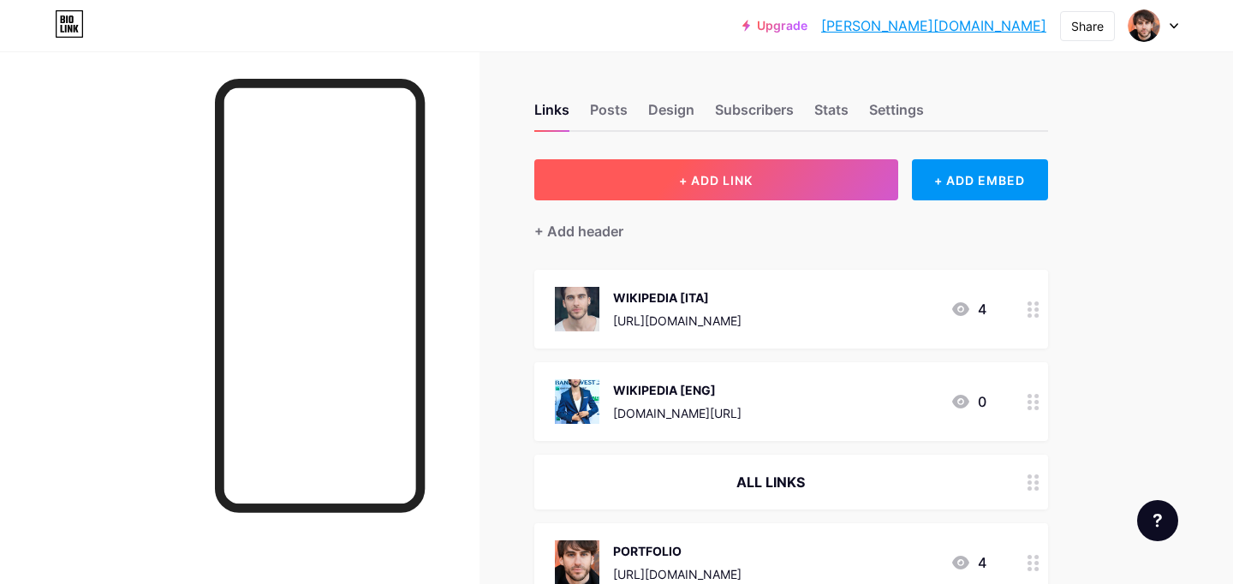
click at [761, 196] on button "+ ADD LINK" at bounding box center [717, 179] width 364 height 41
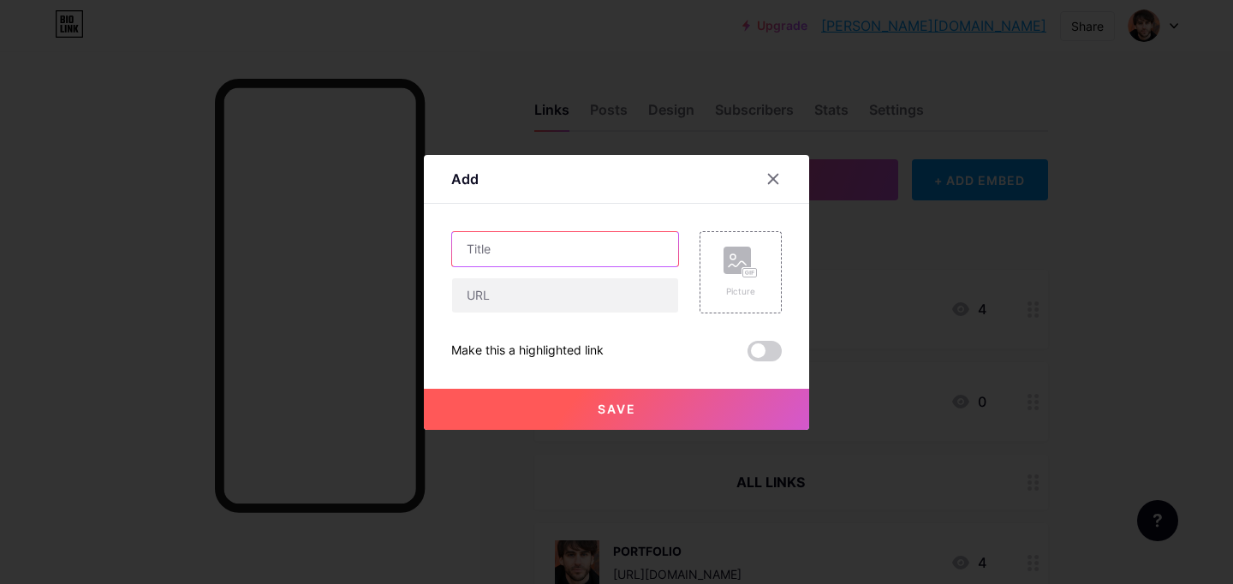
click at [549, 258] on input "text" at bounding box center [565, 249] width 226 height 34
paste input "Last Works - Testimonial [PERSON_NAME]"
drag, startPoint x: 569, startPoint y: 248, endPoint x: 661, endPoint y: 256, distance: 92.9
click at [661, 256] on input "Last Works - Testimonial [PERSON_NAME]" at bounding box center [565, 249] width 226 height 34
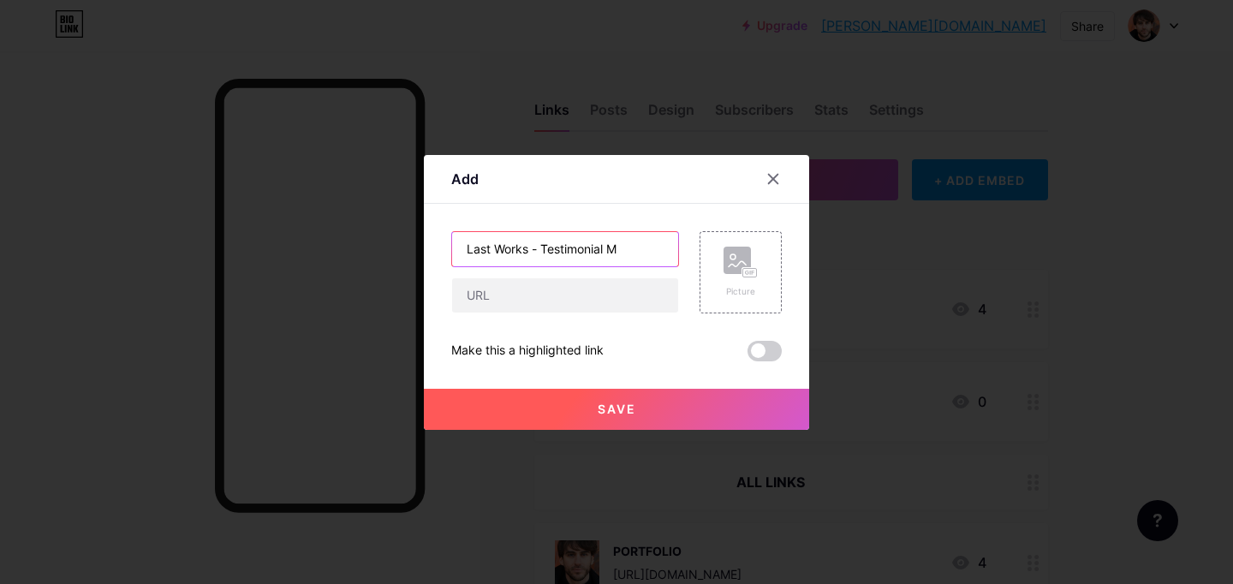
scroll to position [0, 0]
click at [545, 242] on input "Last Works - Testimonial MBE" at bounding box center [565, 249] width 226 height 34
click at [651, 249] on input "Last Works - Testimonial MBE" at bounding box center [565, 249] width 226 height 34
type input "Last Works - Testimonial MBE (World 75 countries)"
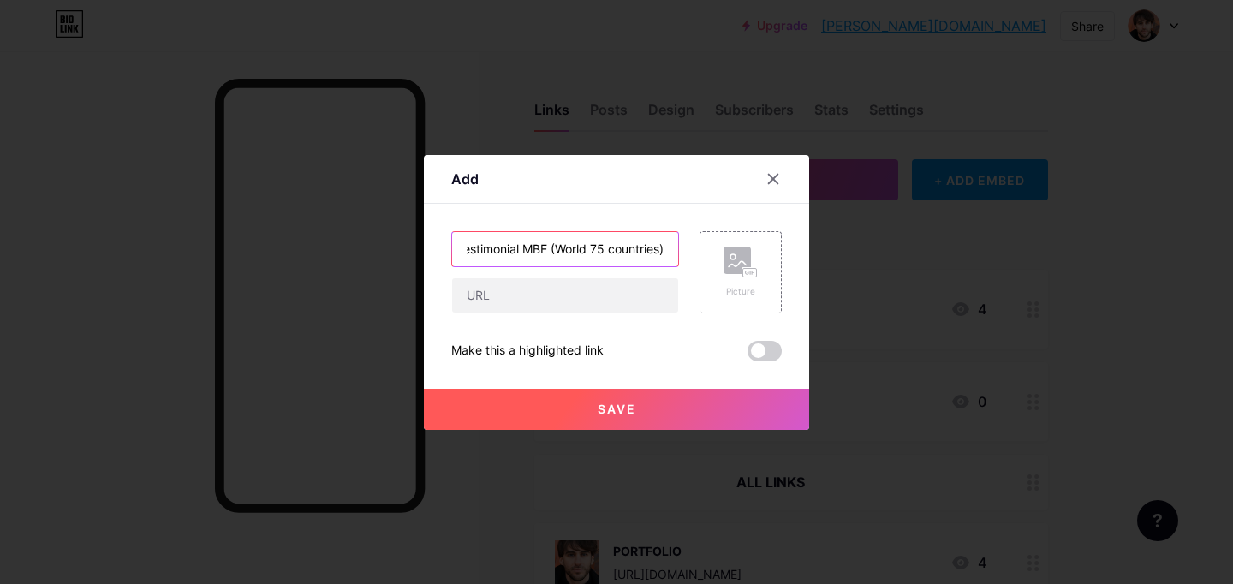
scroll to position [0, 0]
click at [530, 305] on input "text" at bounding box center [565, 295] width 226 height 34
paste input "[URL][DOMAIN_NAME]"
type input "[URL][DOMAIN_NAME]"
click at [751, 277] on rect at bounding box center [750, 272] width 15 height 10
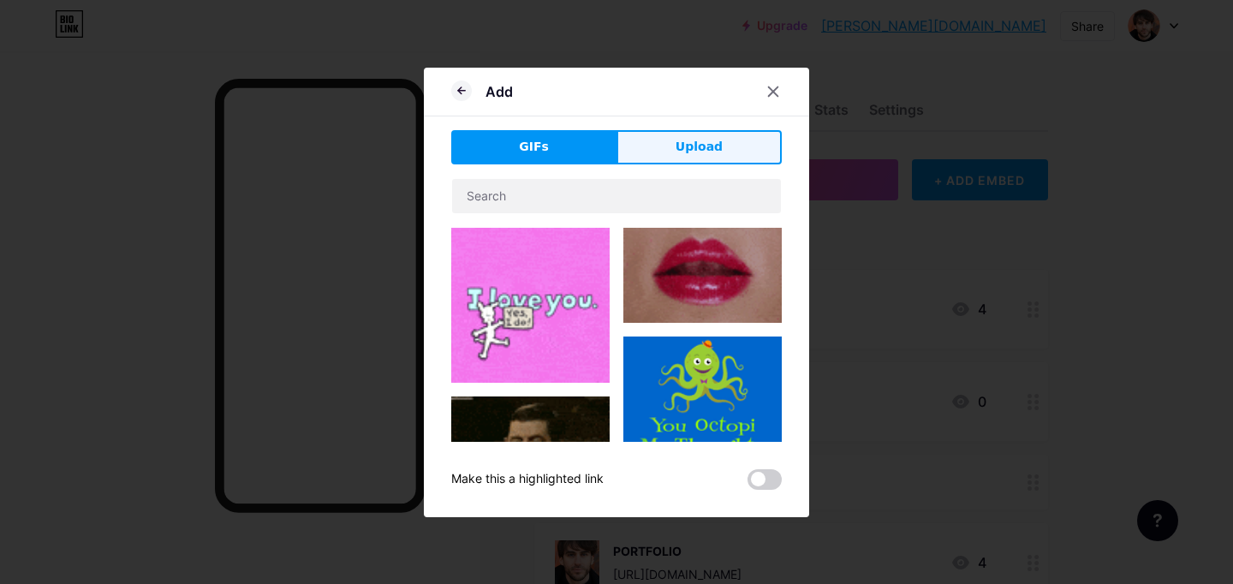
click at [696, 156] on button "Upload" at bounding box center [699, 147] width 165 height 34
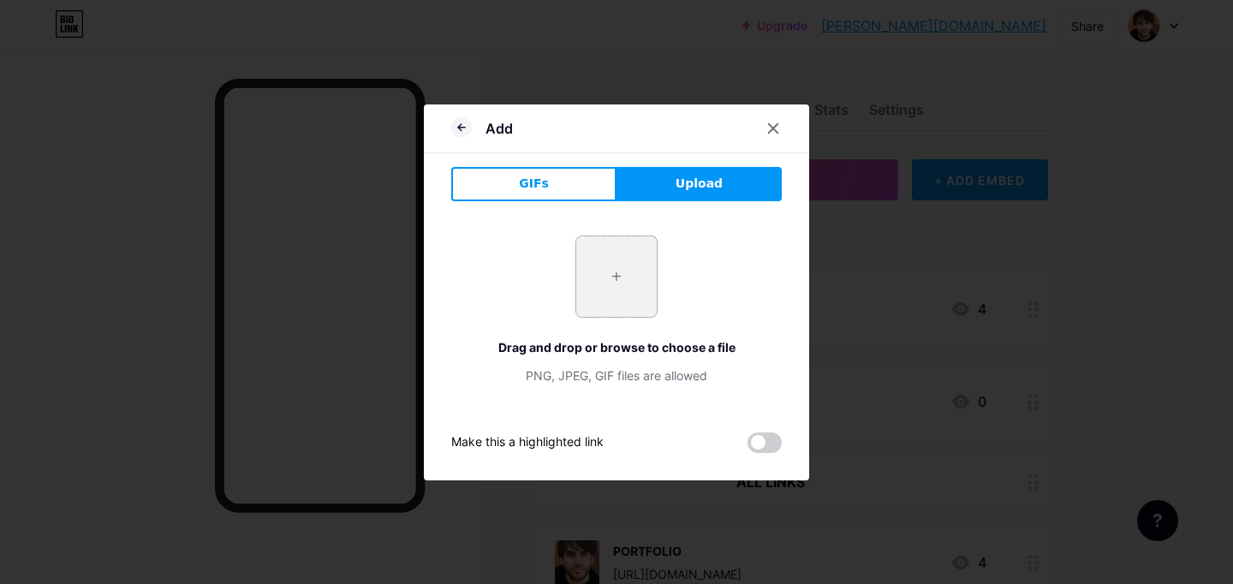
click at [630, 278] on input "file" at bounding box center [616, 276] width 81 height 81
type input "C:\fakepath\[PERSON_NAME] MBE Copertina YT stretta 2.jpg"
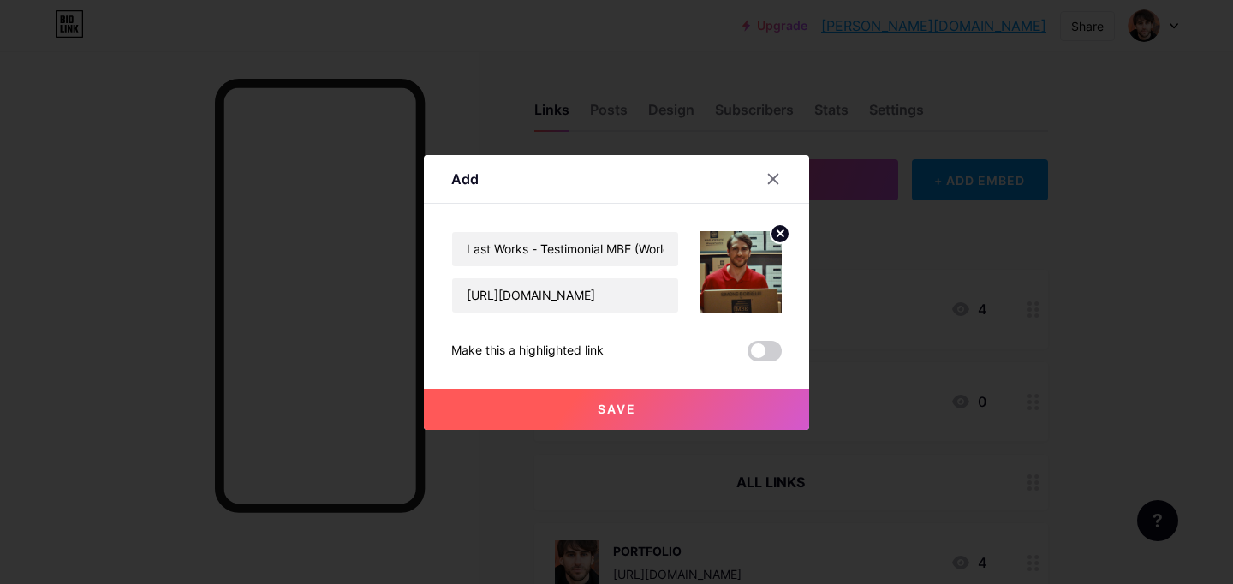
click at [626, 409] on span "Save" at bounding box center [617, 409] width 39 height 15
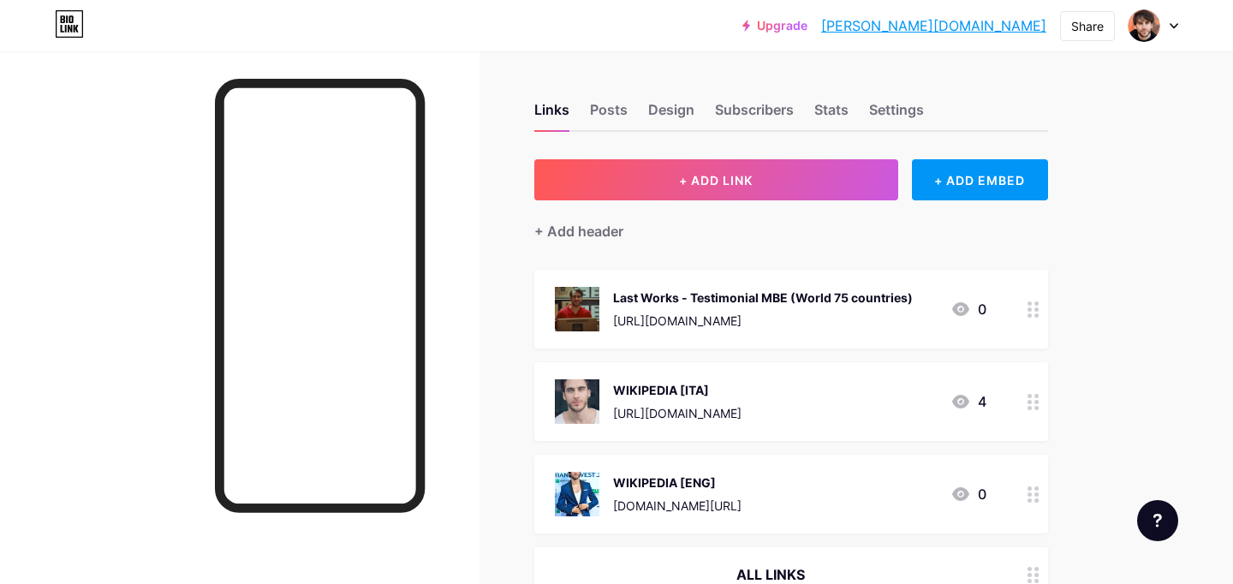
drag, startPoint x: 776, startPoint y: 314, endPoint x: 770, endPoint y: 388, distance: 74.8
click at [1044, 310] on div at bounding box center [1033, 309] width 29 height 79
click at [773, 161] on icon at bounding box center [773, 161] width 9 height 9
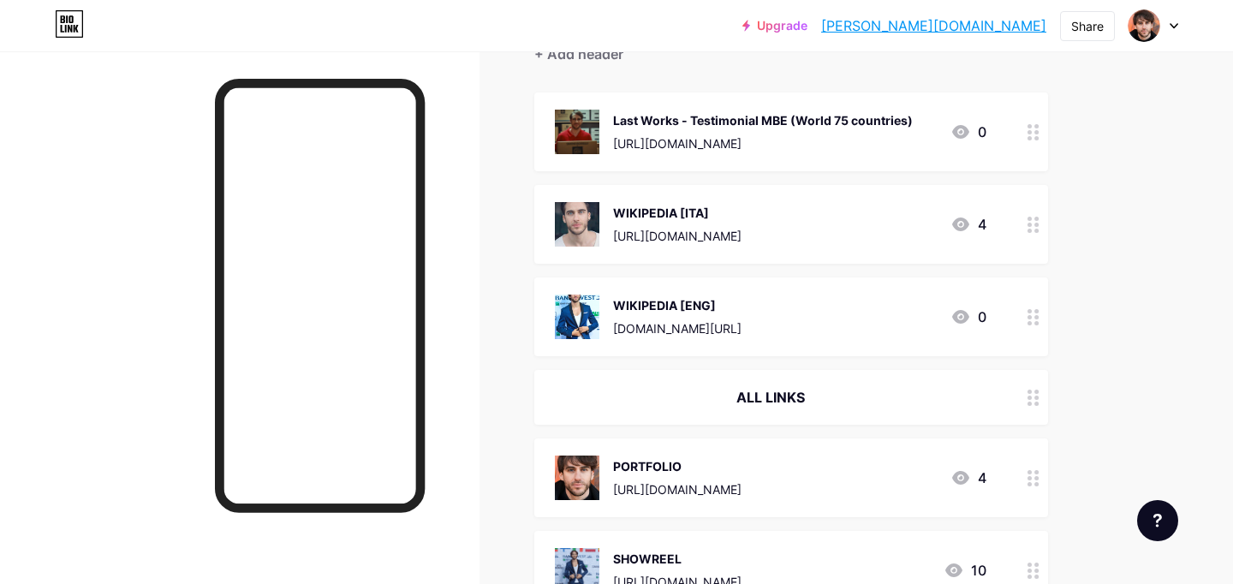
scroll to position [182, 0]
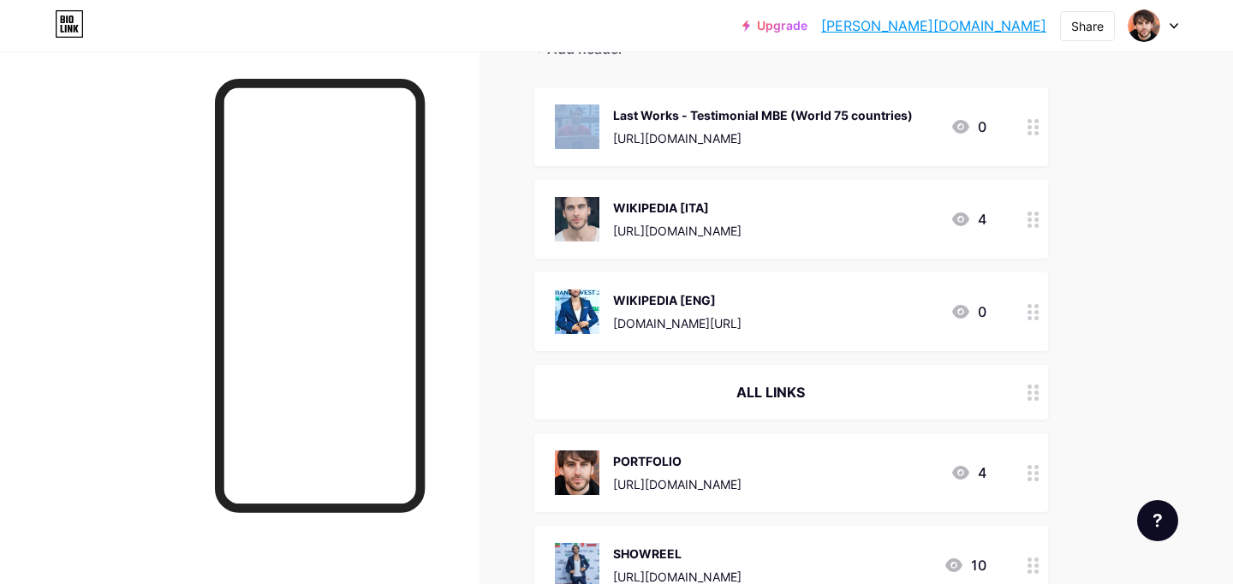
drag, startPoint x: 621, startPoint y: 98, endPoint x: 631, endPoint y: 86, distance: 15.8
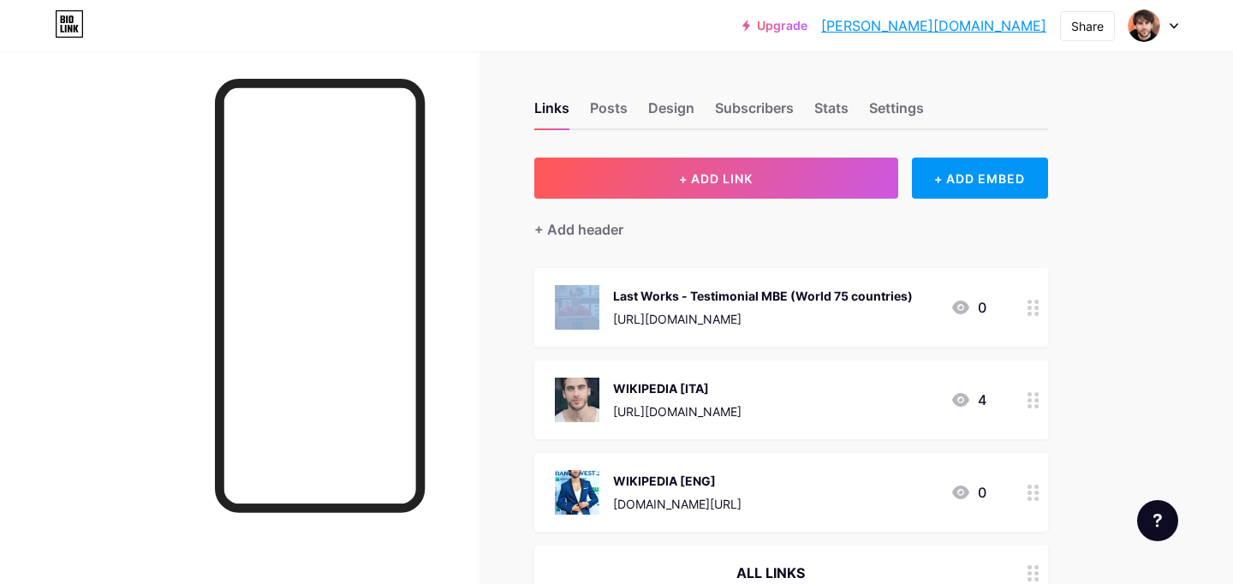
scroll to position [0, 0]
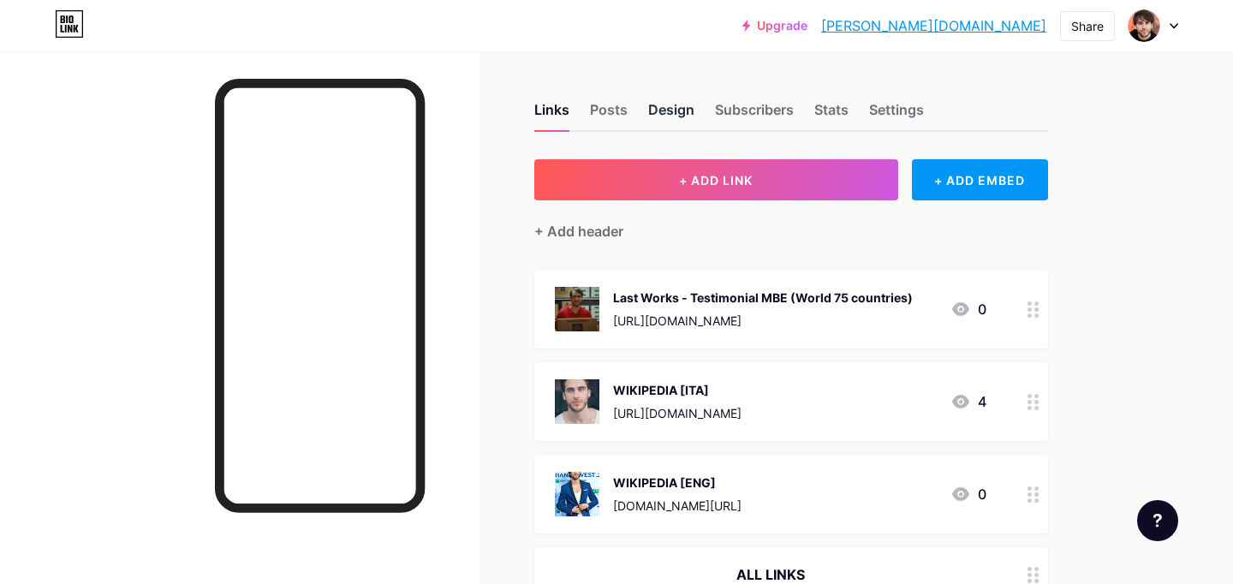
click at [679, 102] on div "Design" at bounding box center [671, 114] width 46 height 31
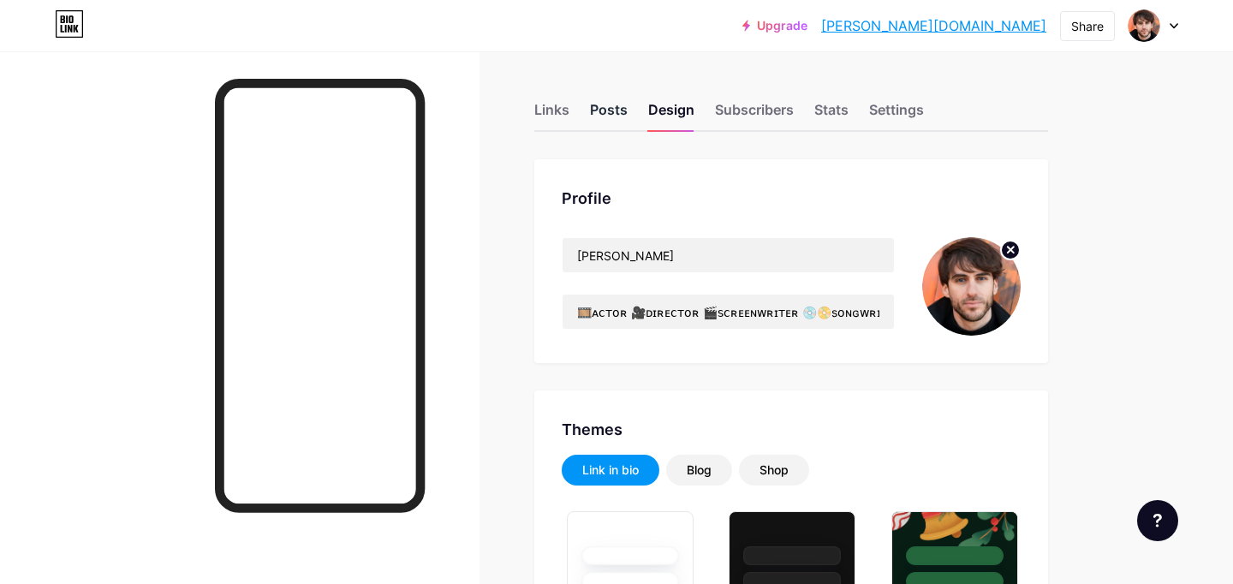
click at [618, 106] on div "Posts" at bounding box center [609, 114] width 38 height 31
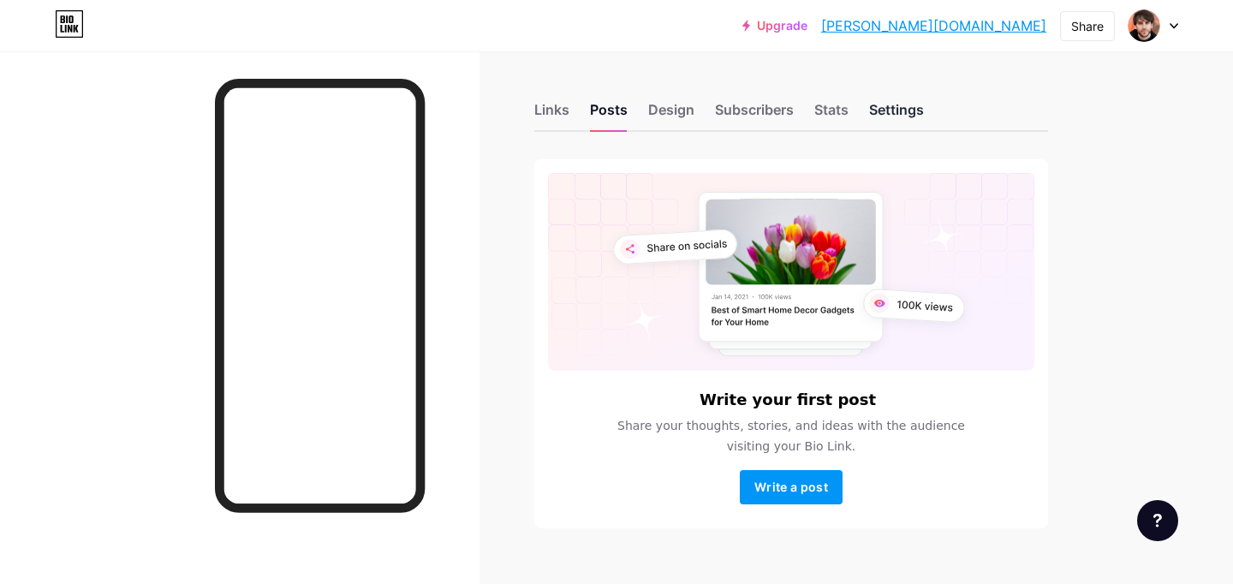
click at [894, 112] on div "Settings" at bounding box center [896, 114] width 55 height 31
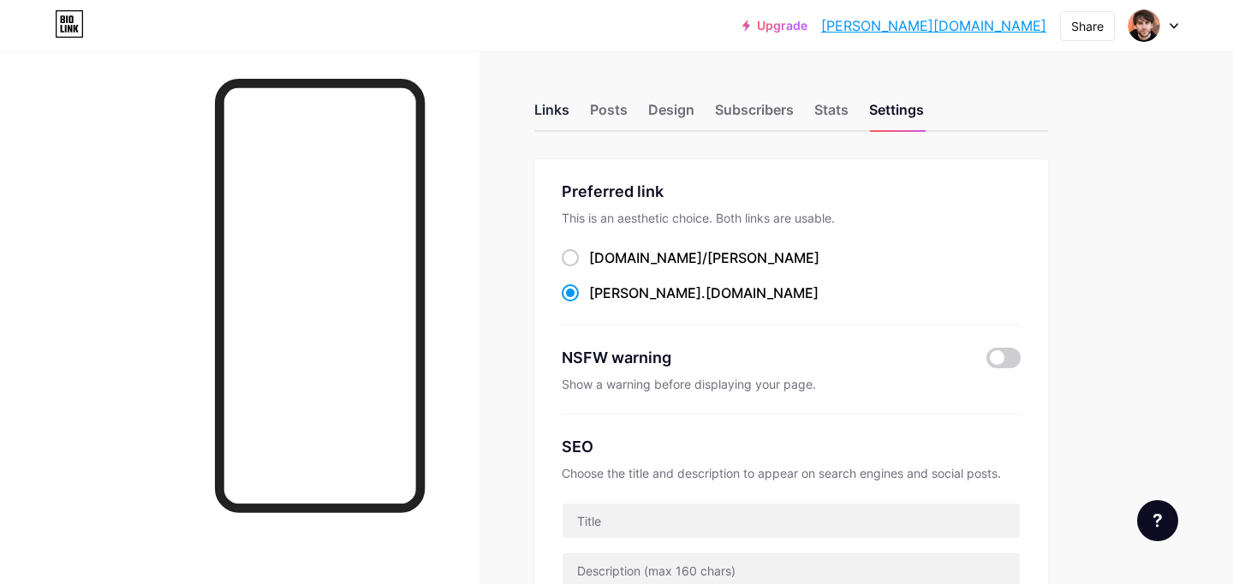
click at [556, 110] on div "Links" at bounding box center [552, 114] width 35 height 31
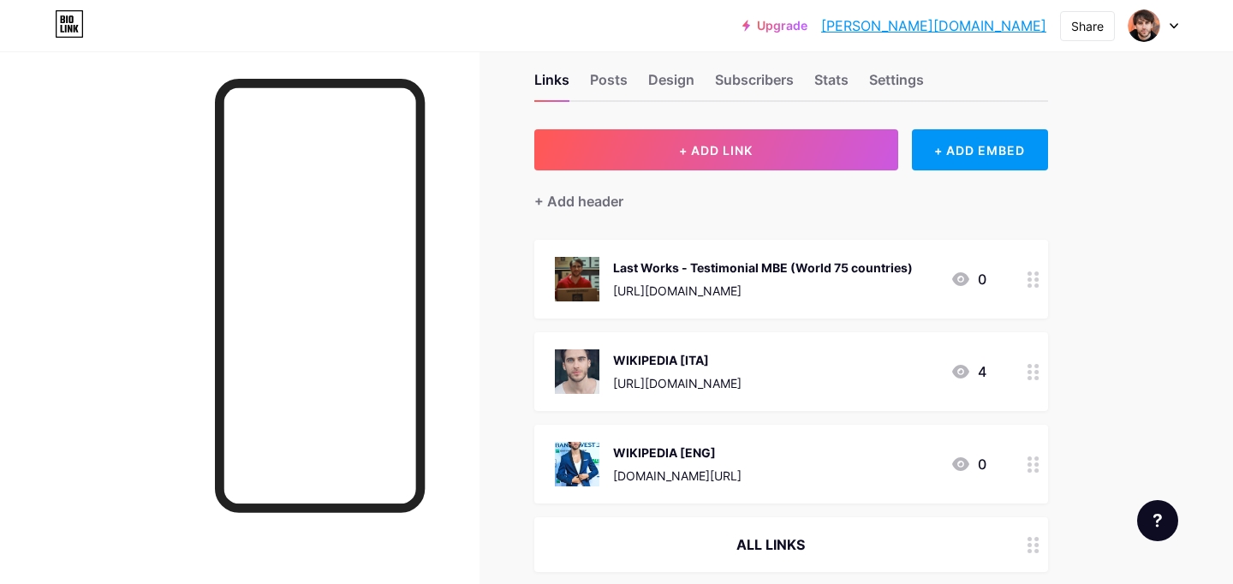
scroll to position [33, 0]
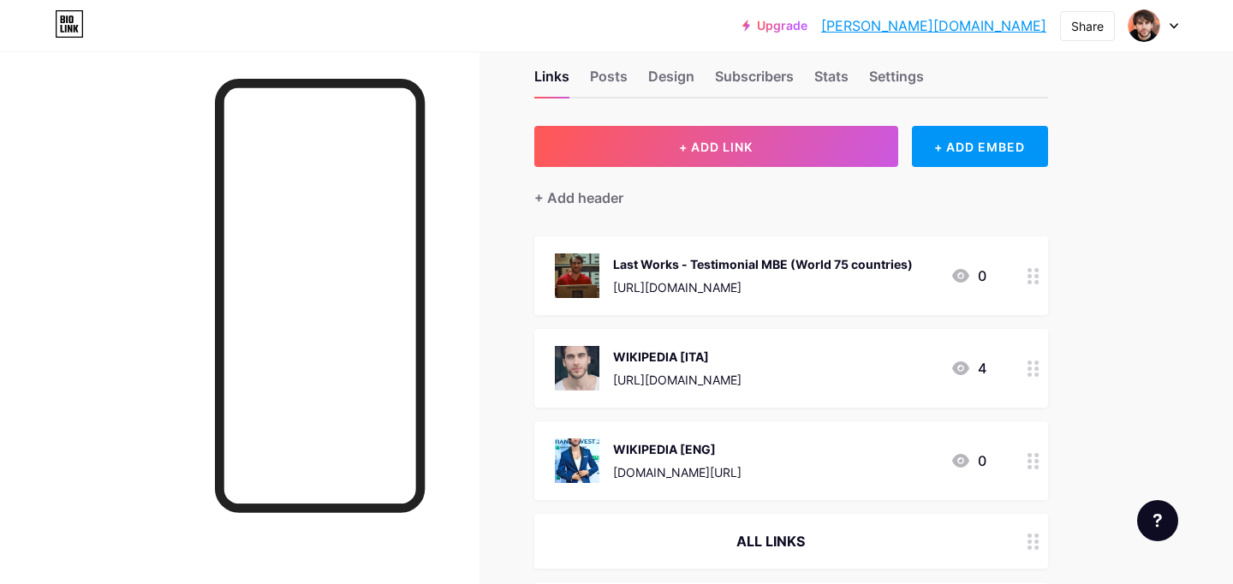
drag, startPoint x: 549, startPoint y: 271, endPoint x: 540, endPoint y: 299, distance: 29.8
click at [540, 299] on div "Last Works - Testimonial MBE (World 75 countries) [URL][DOMAIN_NAME] 0" at bounding box center [792, 275] width 514 height 79
click at [773, 158] on icon at bounding box center [774, 162] width 14 height 14
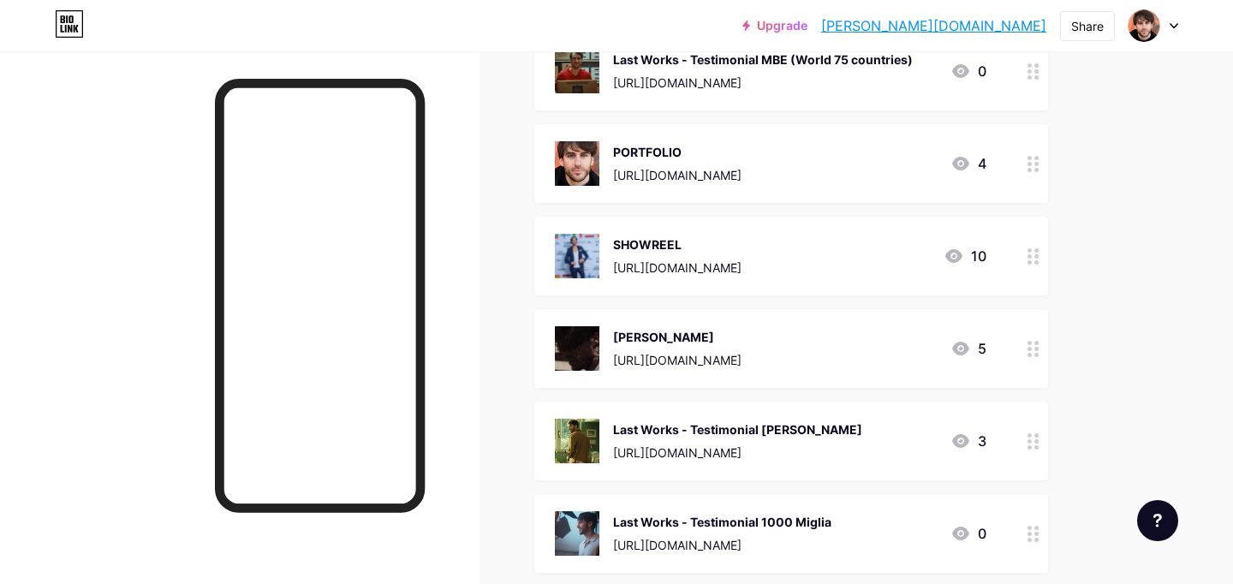
scroll to position [477, 0]
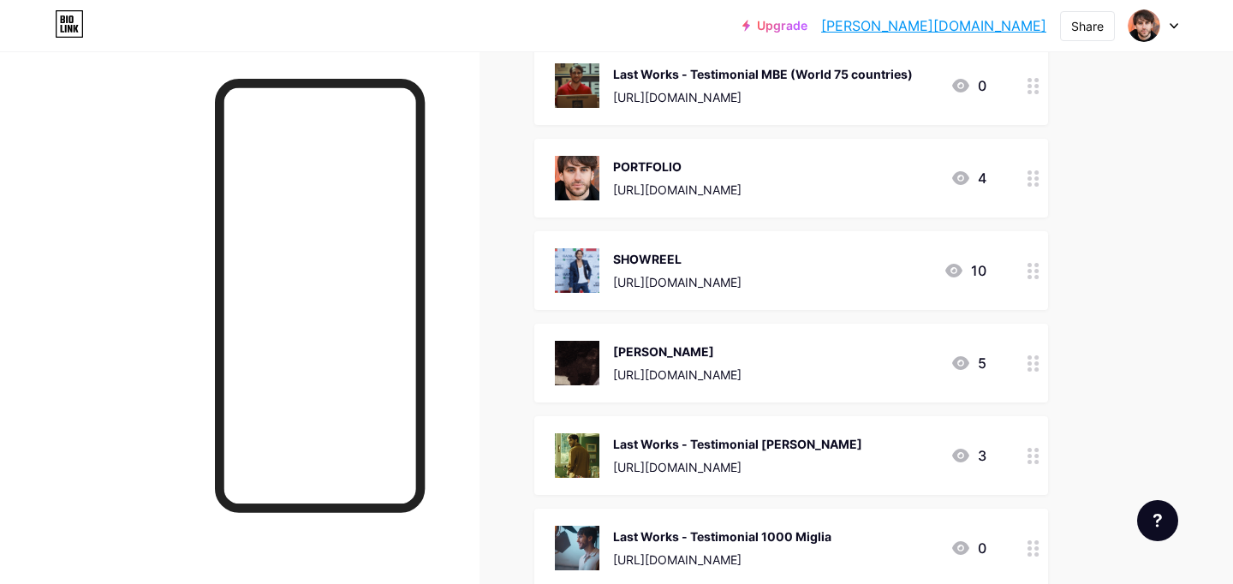
click at [964, 110] on div "Last Works - Testimonial MBE (World 75 countries) [URL][DOMAIN_NAME] 0" at bounding box center [792, 85] width 514 height 79
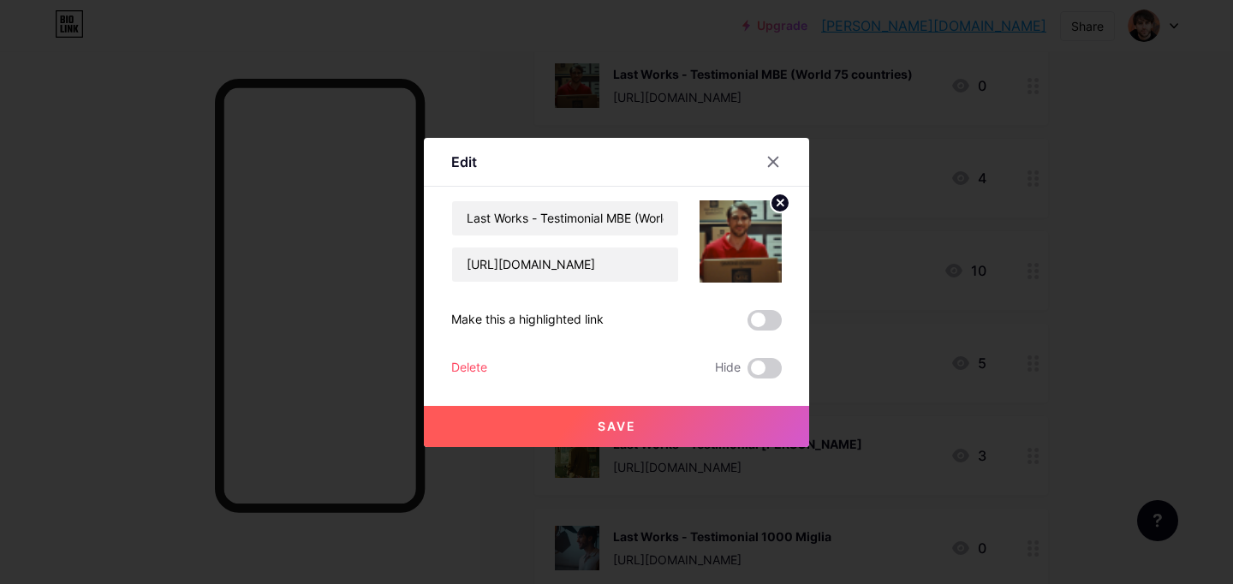
click at [1036, 133] on div at bounding box center [616, 292] width 1233 height 584
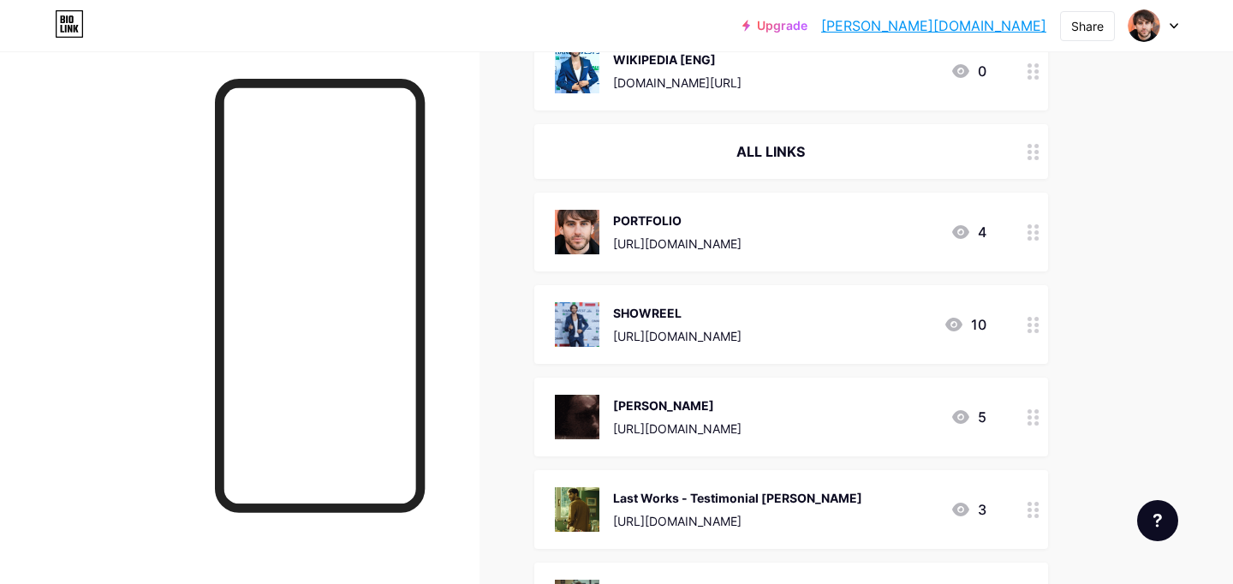
scroll to position [332, 0]
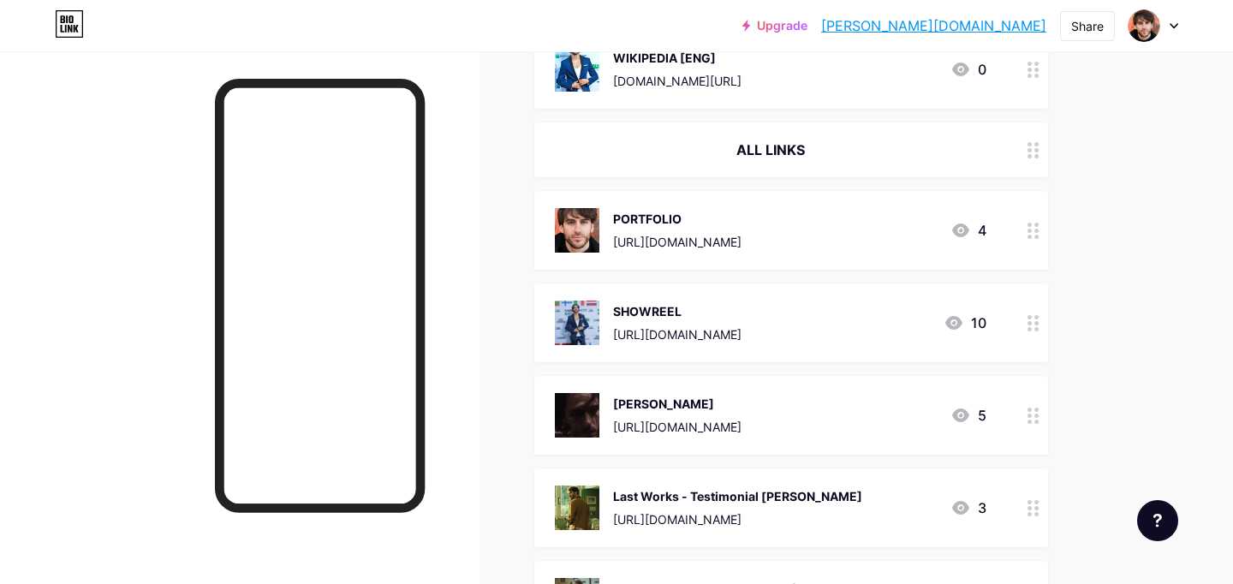
click at [742, 238] on div "[URL][DOMAIN_NAME]" at bounding box center [677, 242] width 128 height 18
click at [1151, 181] on div at bounding box center [616, 292] width 1233 height 584
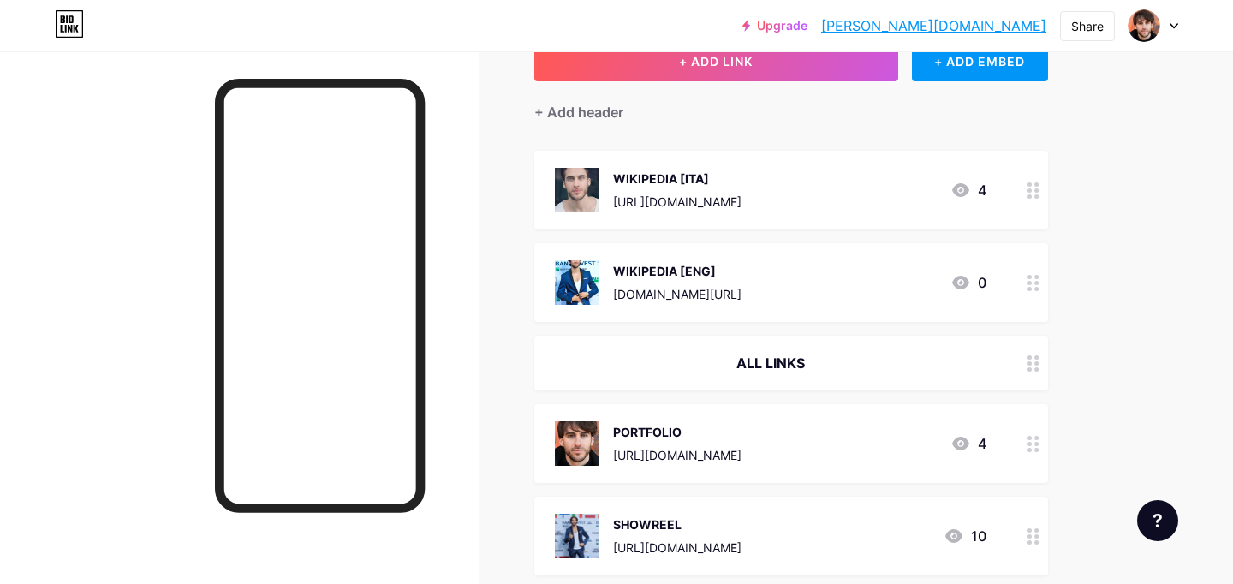
scroll to position [122, 0]
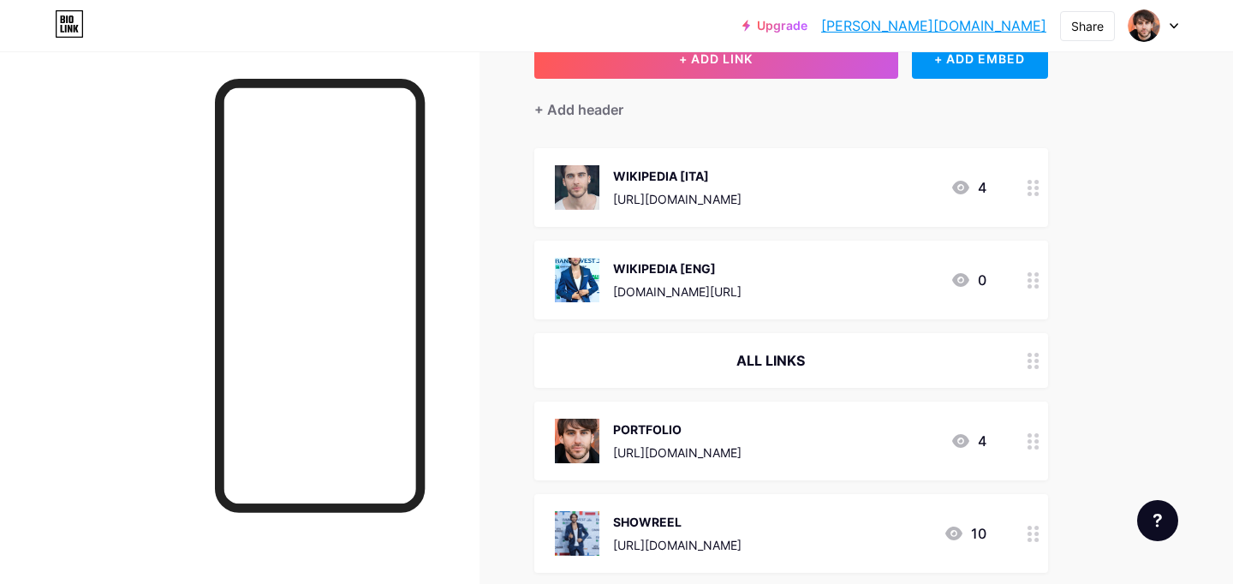
click at [787, 361] on div "ALL LINKS" at bounding box center [771, 360] width 432 height 21
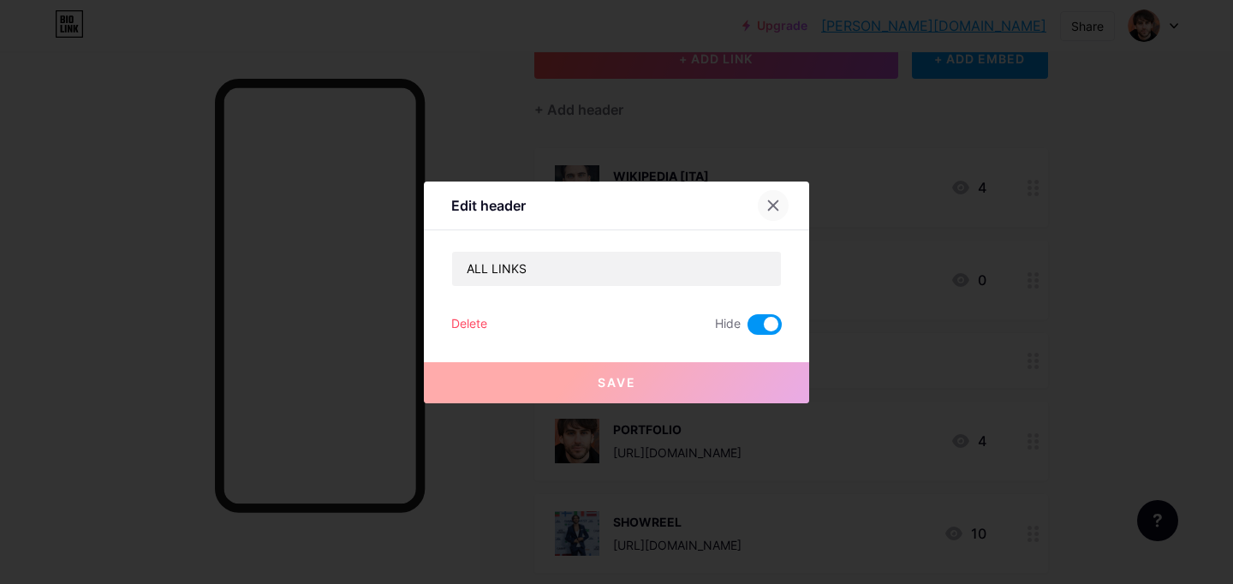
click at [767, 202] on icon at bounding box center [774, 206] width 14 height 14
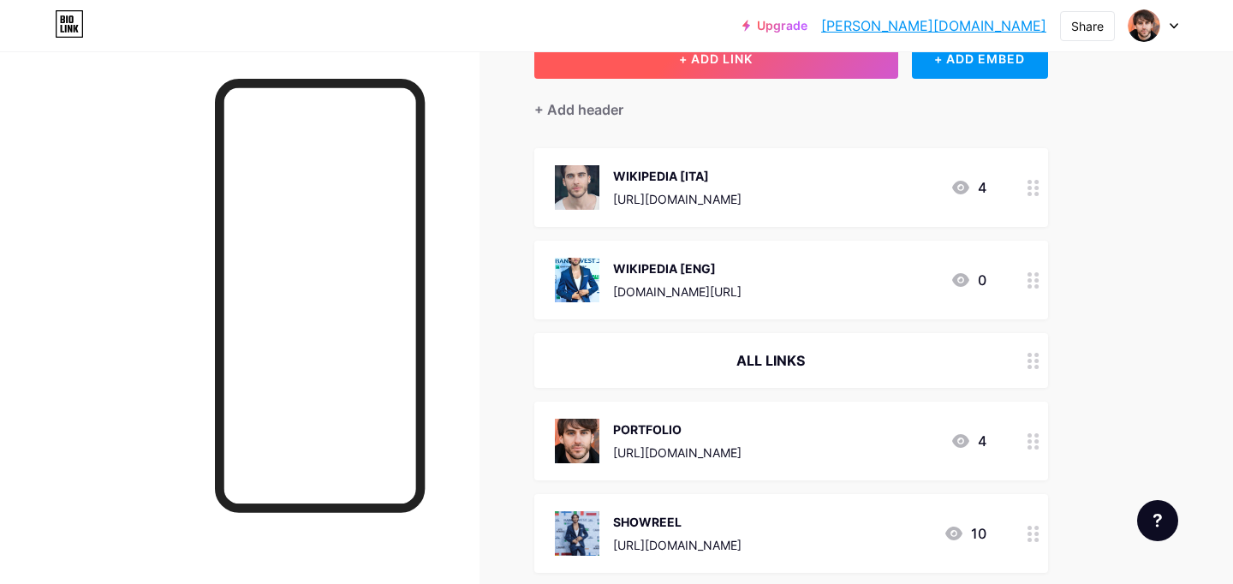
click at [796, 64] on button "+ ADD LINK" at bounding box center [717, 58] width 364 height 41
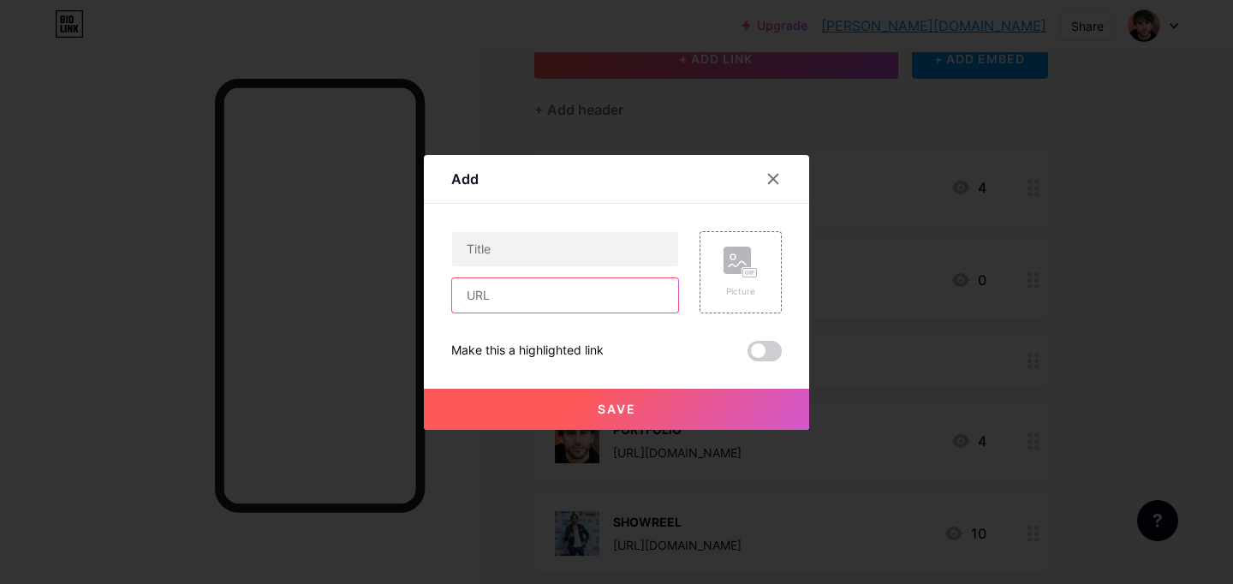
click at [533, 304] on input "text" at bounding box center [565, 295] width 226 height 34
paste input "[URL][DOMAIN_NAME]"
type input "[URL][DOMAIN_NAME]"
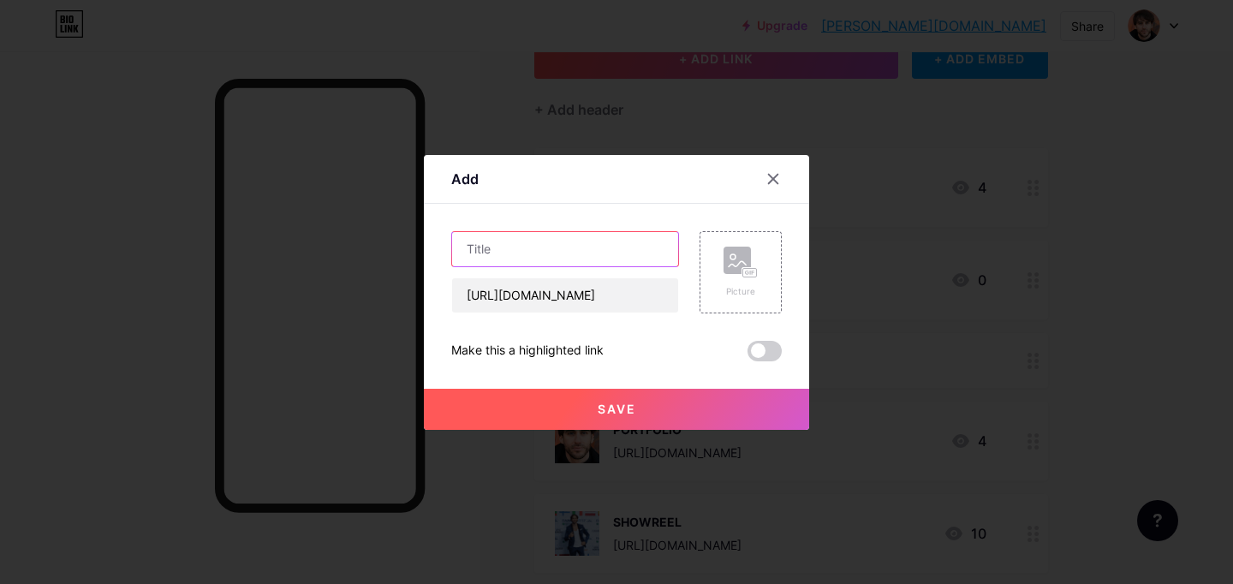
click at [533, 254] on input "text" at bounding box center [565, 249] width 226 height 34
type input "SHOWREEL (Trailer)"
click at [747, 272] on rect at bounding box center [751, 272] width 14 height 9
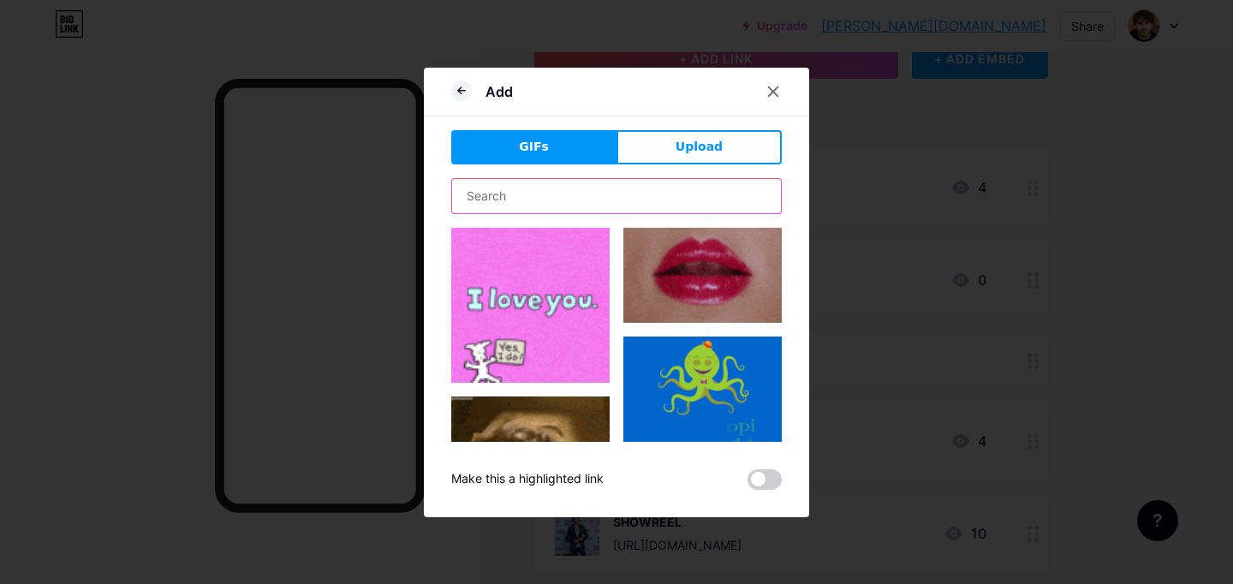
click at [591, 182] on input "text" at bounding box center [616, 196] width 329 height 34
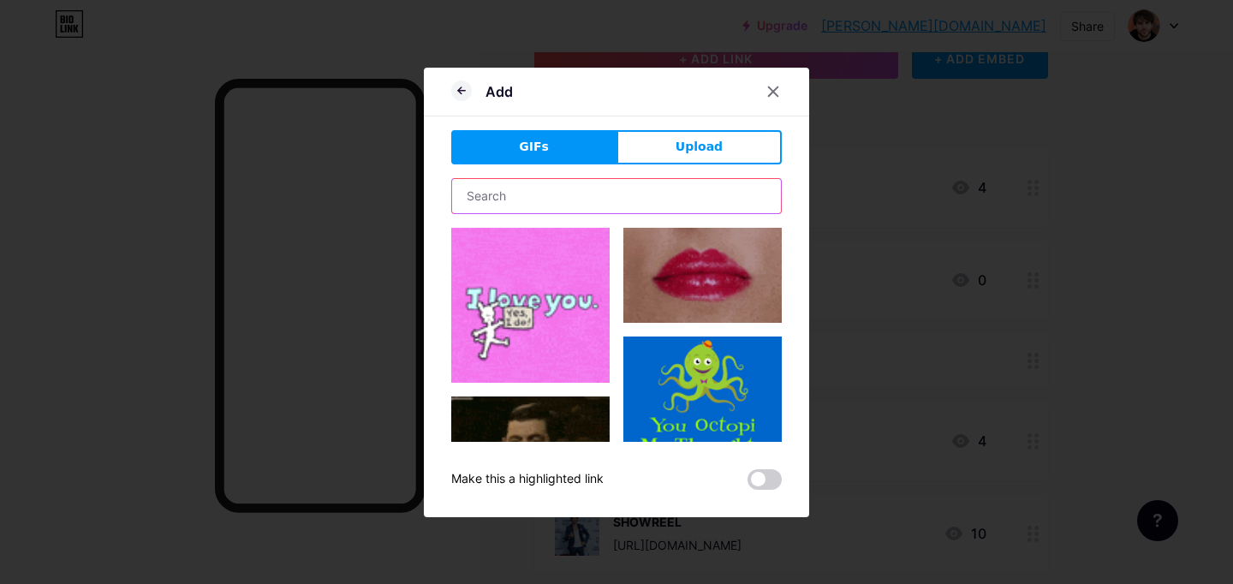
type input "[PERSON_NAME]"
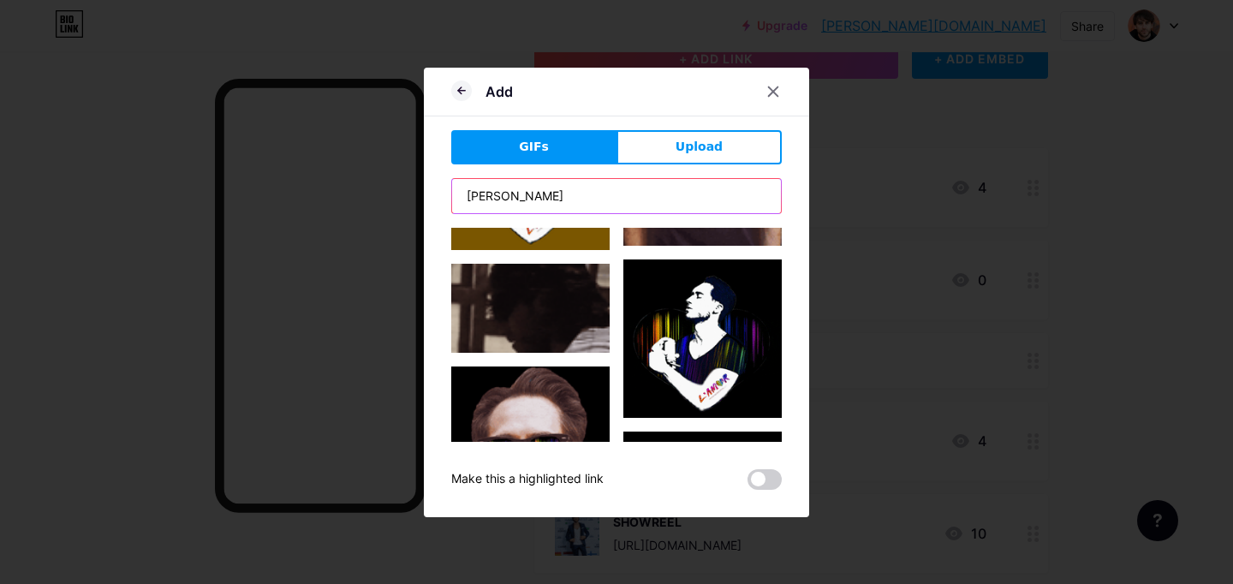
scroll to position [4059, 0]
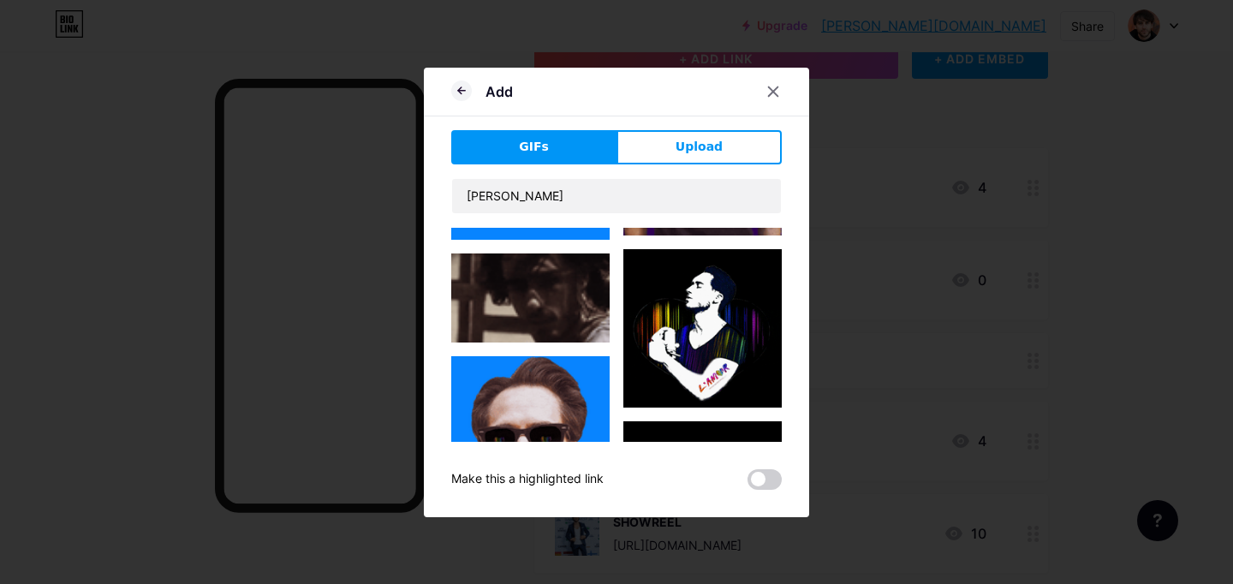
click at [552, 317] on img at bounding box center [530, 298] width 158 height 89
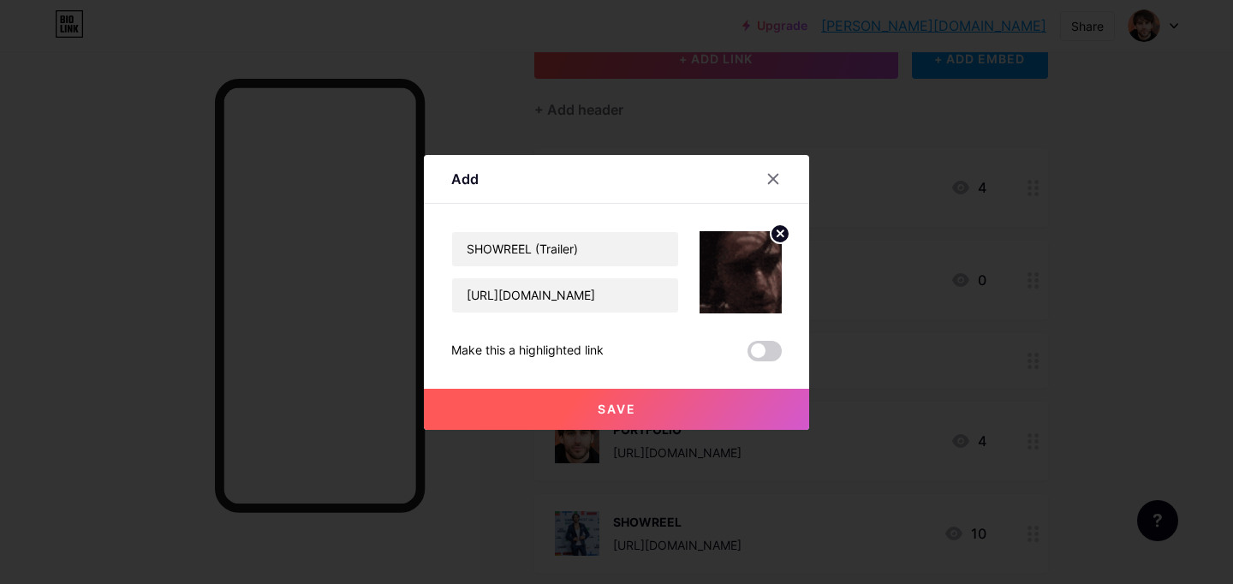
click at [779, 235] on circle at bounding box center [780, 233] width 19 height 19
click at [735, 266] on rect at bounding box center [737, 260] width 27 height 27
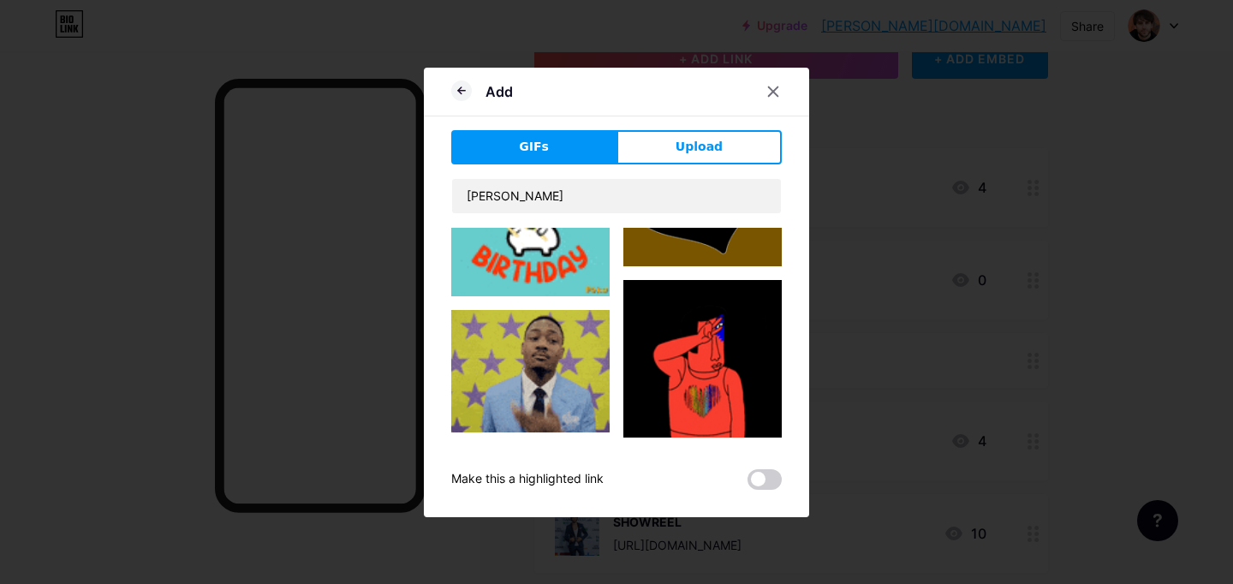
scroll to position [742, 0]
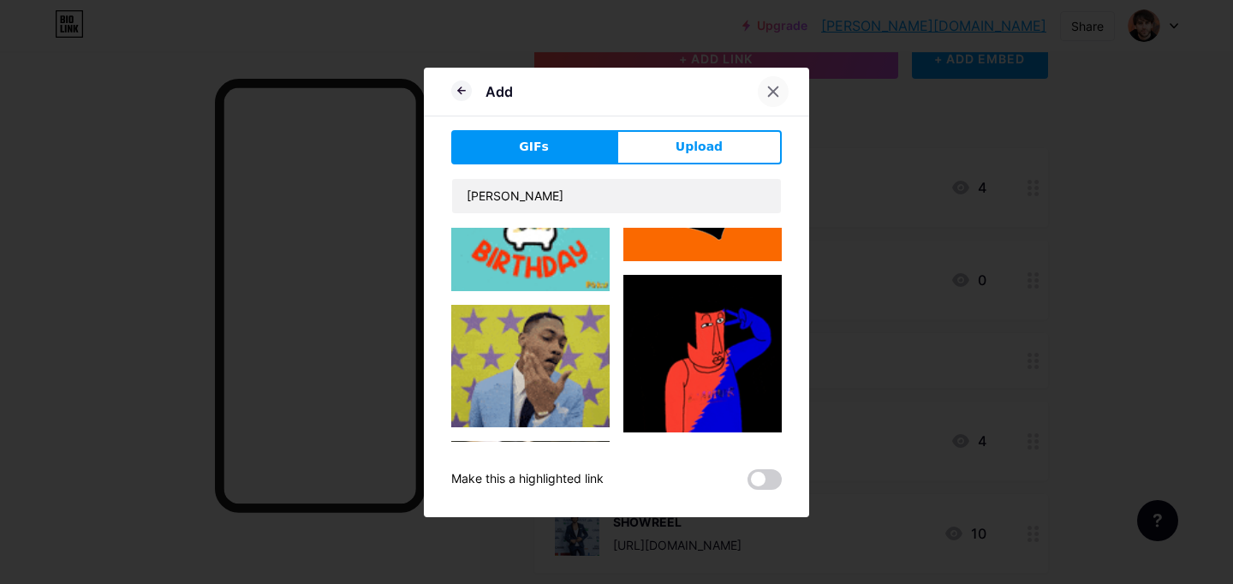
click at [776, 91] on icon at bounding box center [774, 92] width 14 height 14
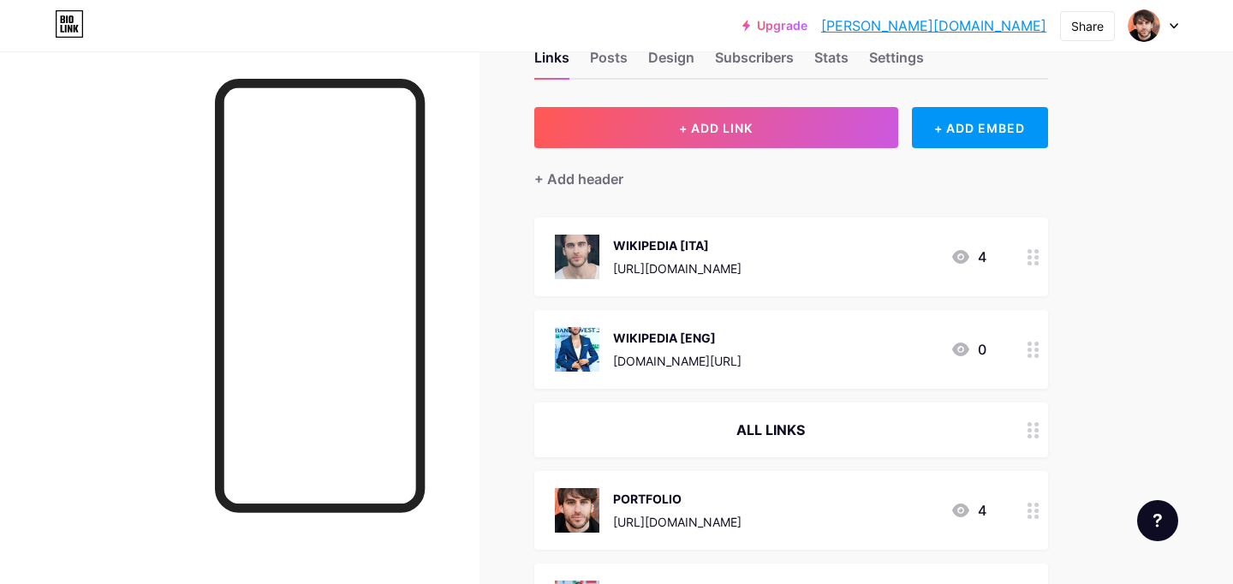
scroll to position [32, 0]
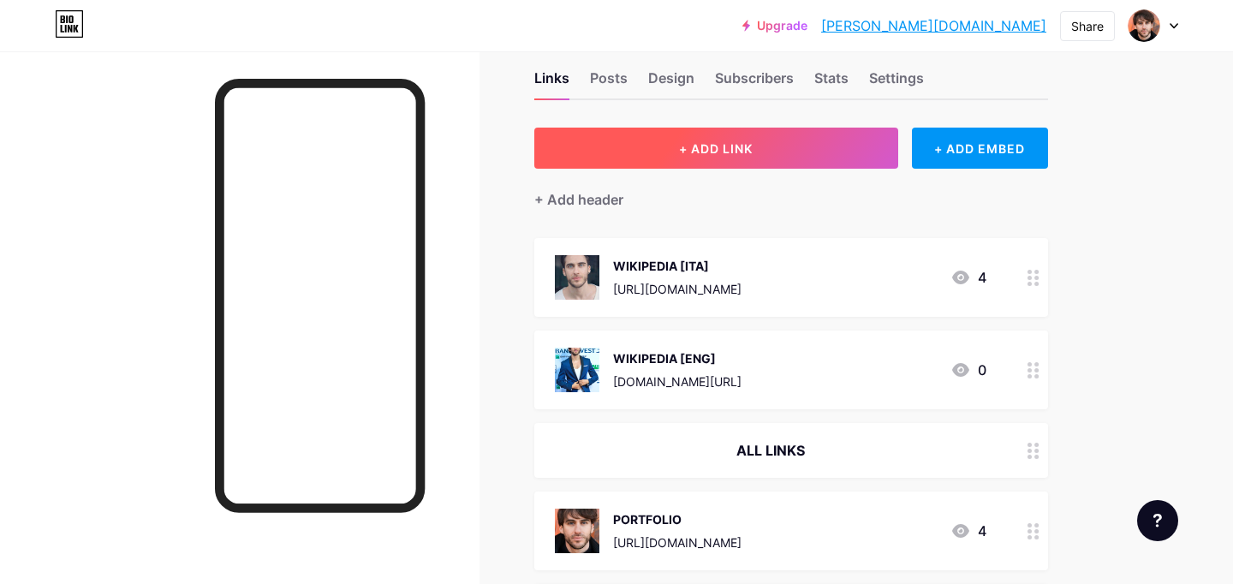
click at [714, 143] on span "+ ADD LINK" at bounding box center [716, 148] width 74 height 15
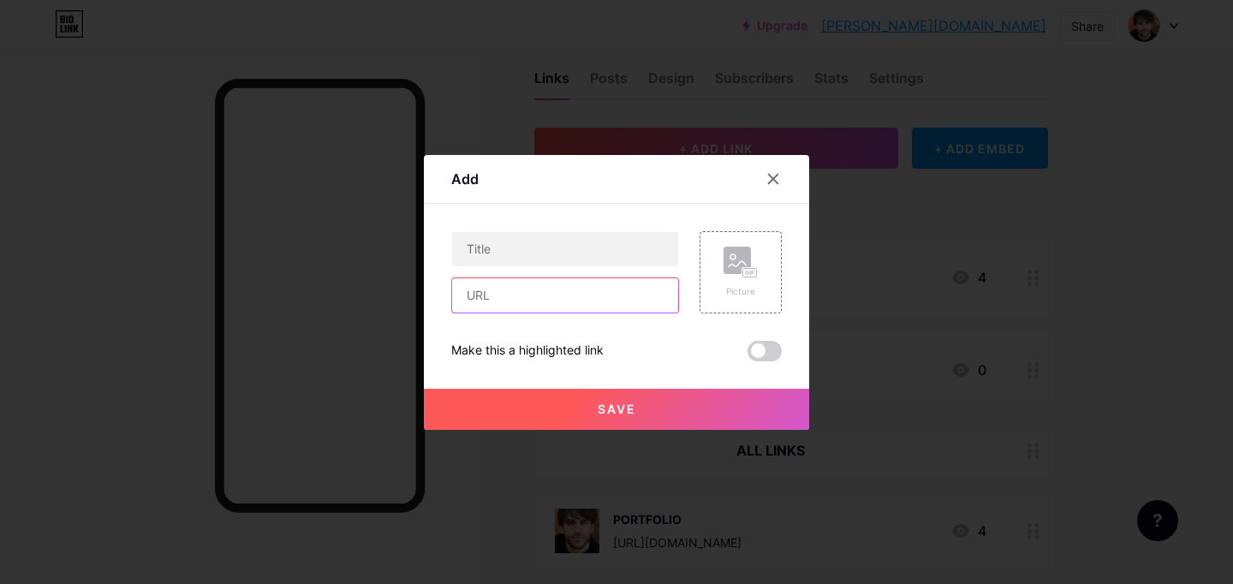
click at [532, 308] on input "text" at bounding box center [565, 295] width 226 height 34
paste input "[URL][DOMAIN_NAME]"
type input "[URL][DOMAIN_NAME]"
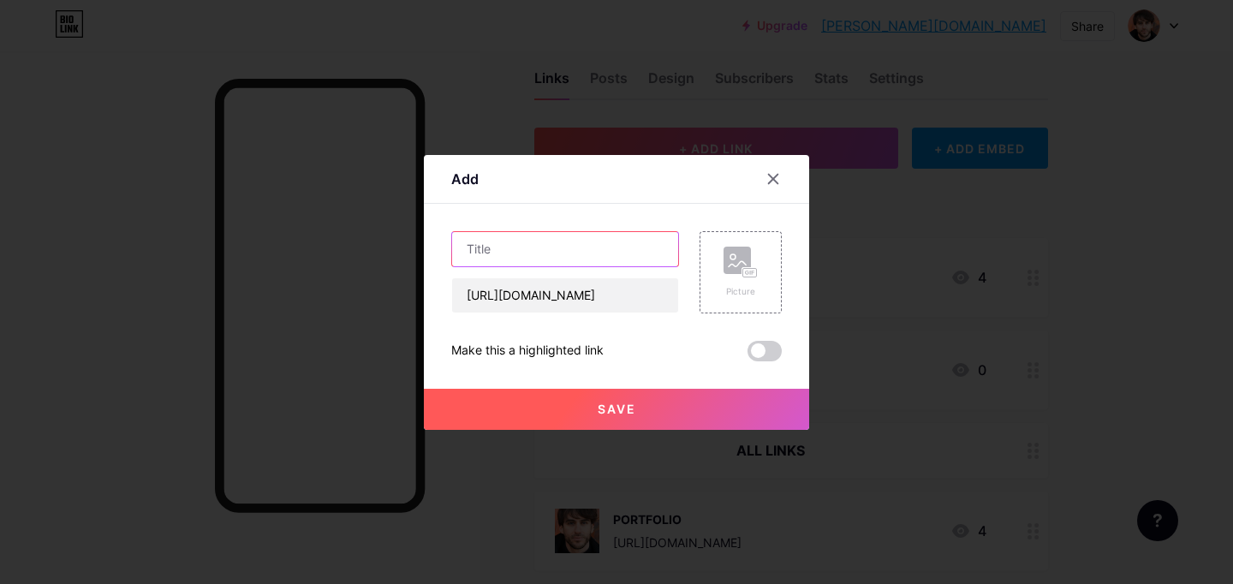
click at [511, 253] on input "text" at bounding box center [565, 249] width 226 height 34
type input "Showreel (Trailer)"
click at [720, 255] on div "Picture" at bounding box center [741, 272] width 82 height 82
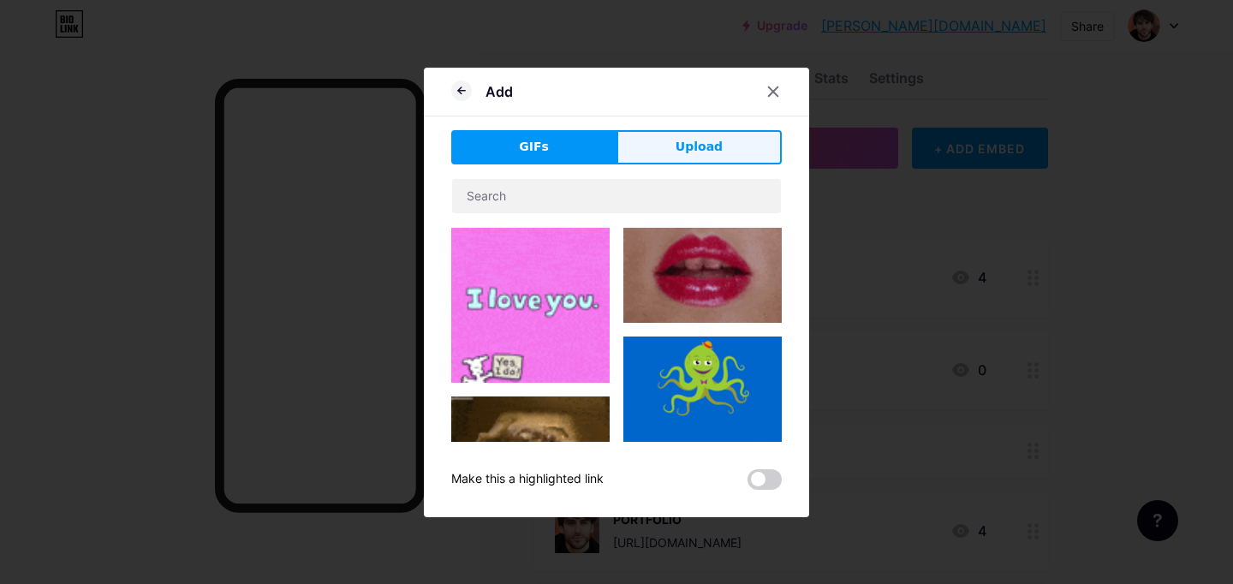
click at [669, 154] on button "Upload" at bounding box center [699, 147] width 165 height 34
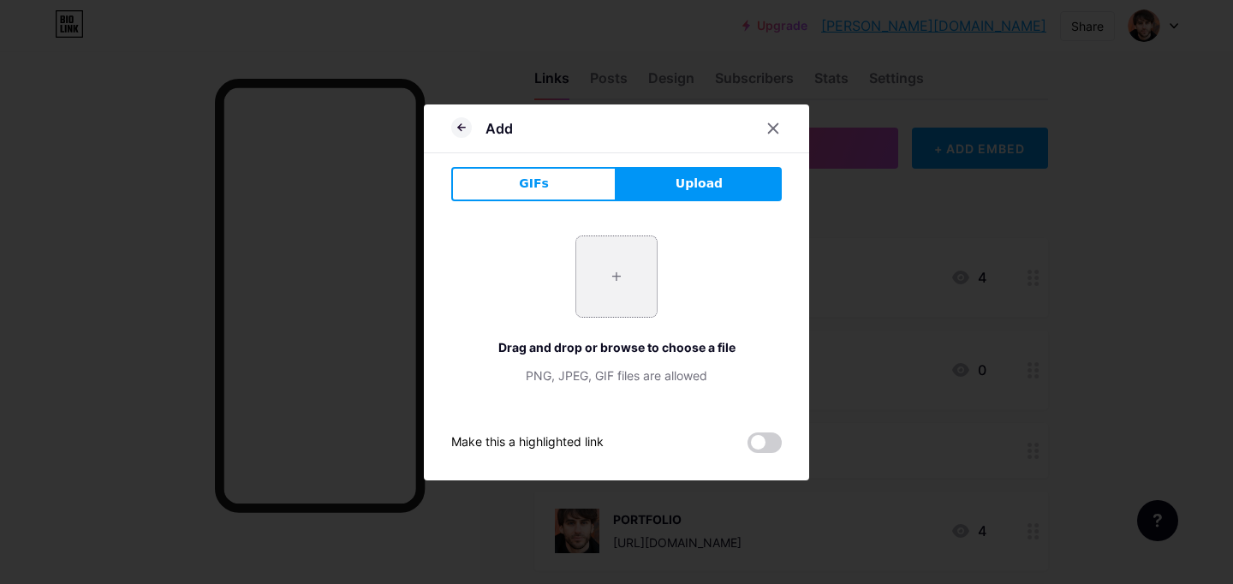
click at [631, 276] on input "file" at bounding box center [616, 276] width 81 height 81
type input "C:\fakepath\[PERSON_NAME] - Portrait on Set .jpg"
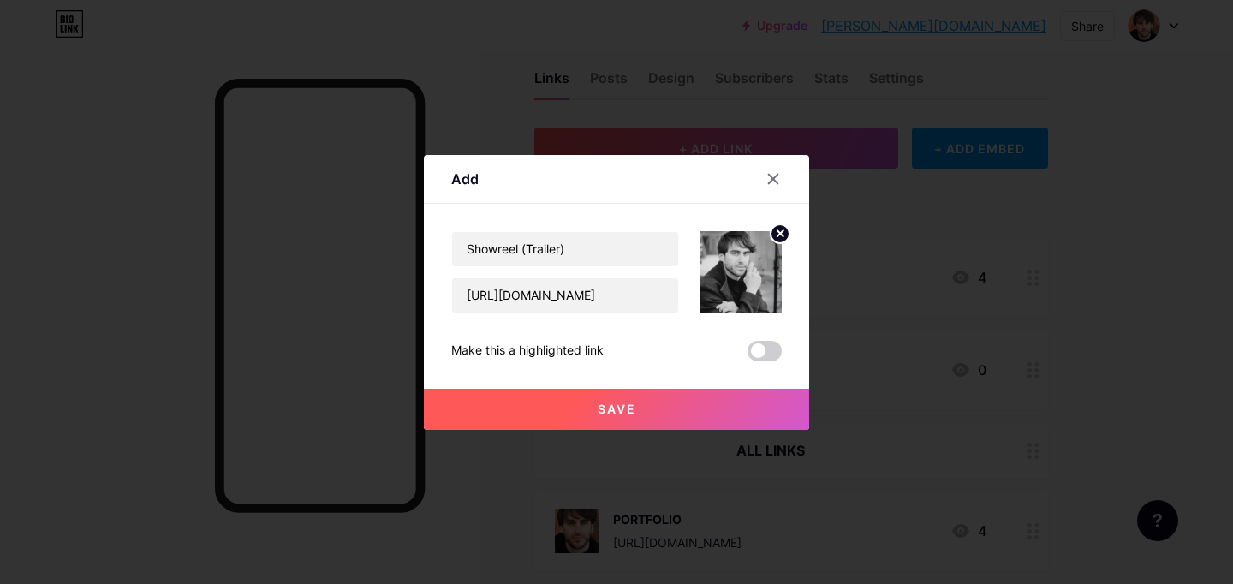
click at [619, 406] on span "Save" at bounding box center [617, 409] width 39 height 15
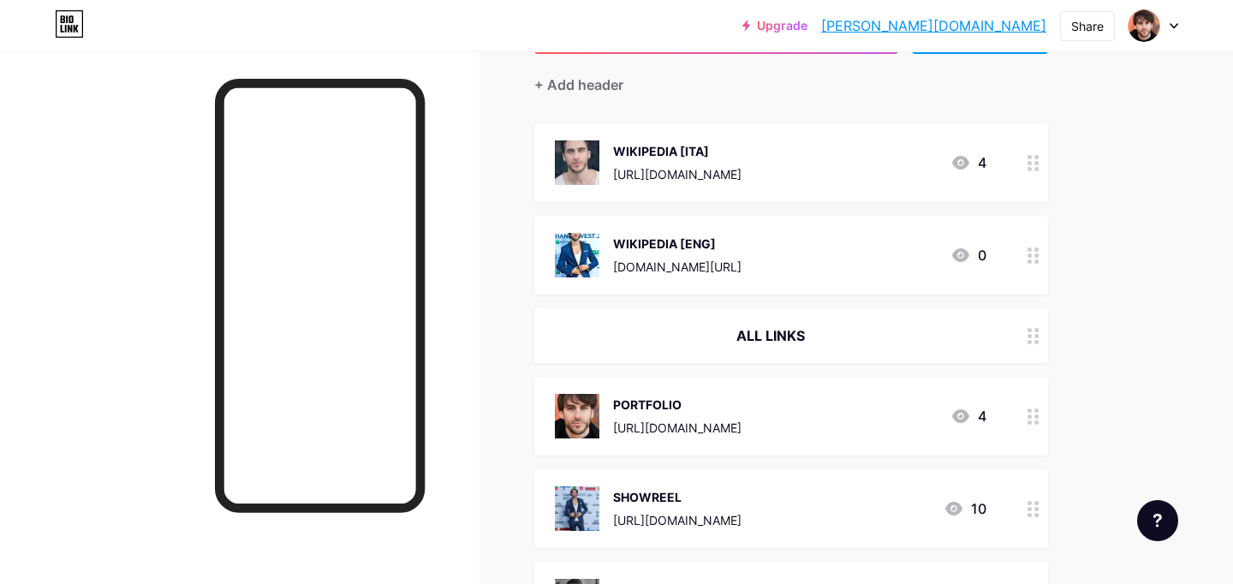
scroll to position [0, 0]
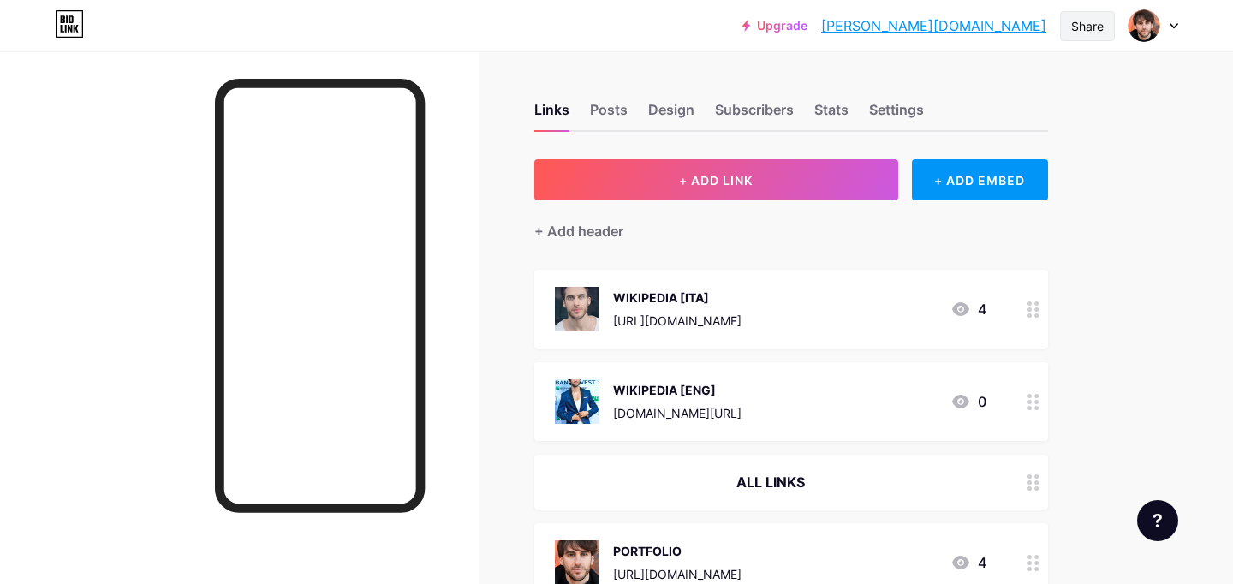
click at [1089, 24] on div "Share" at bounding box center [1088, 26] width 33 height 18
